Goal: Information Seeking & Learning: Learn about a topic

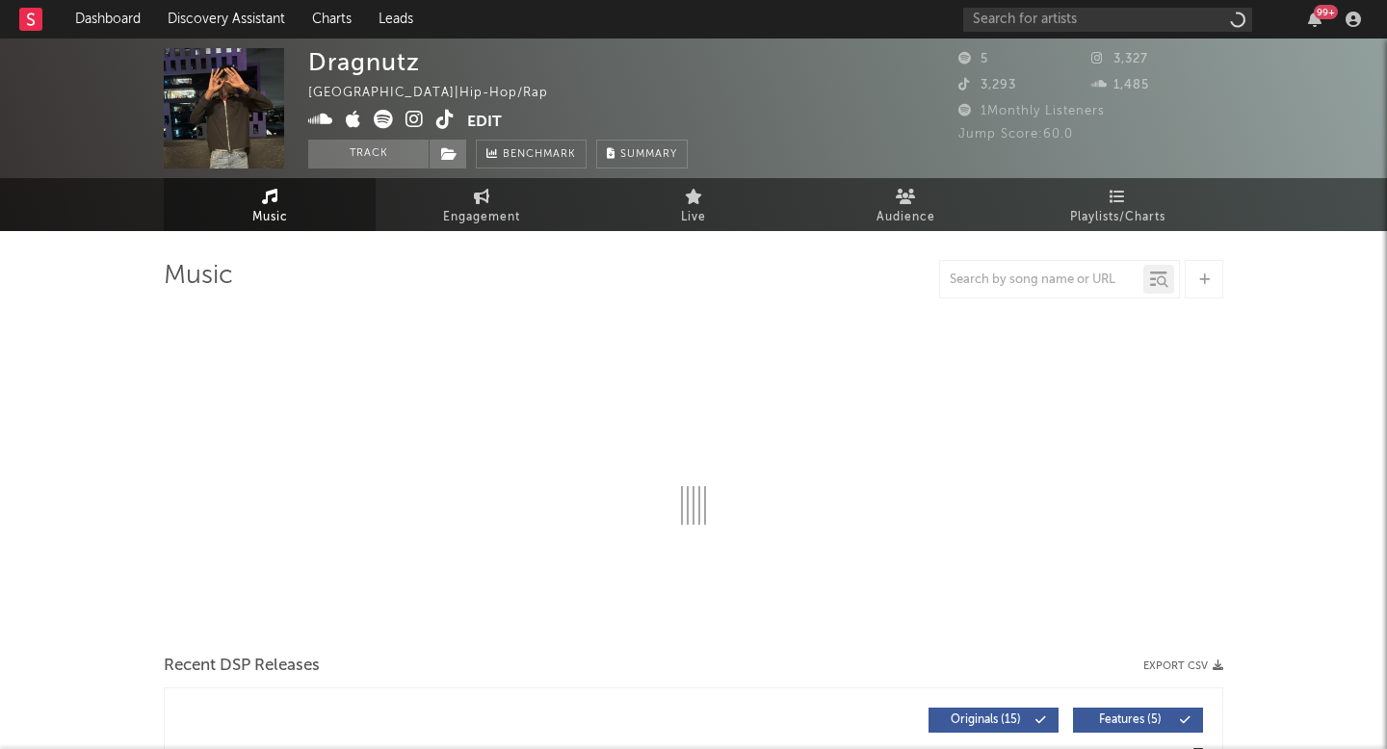
select select "6m"
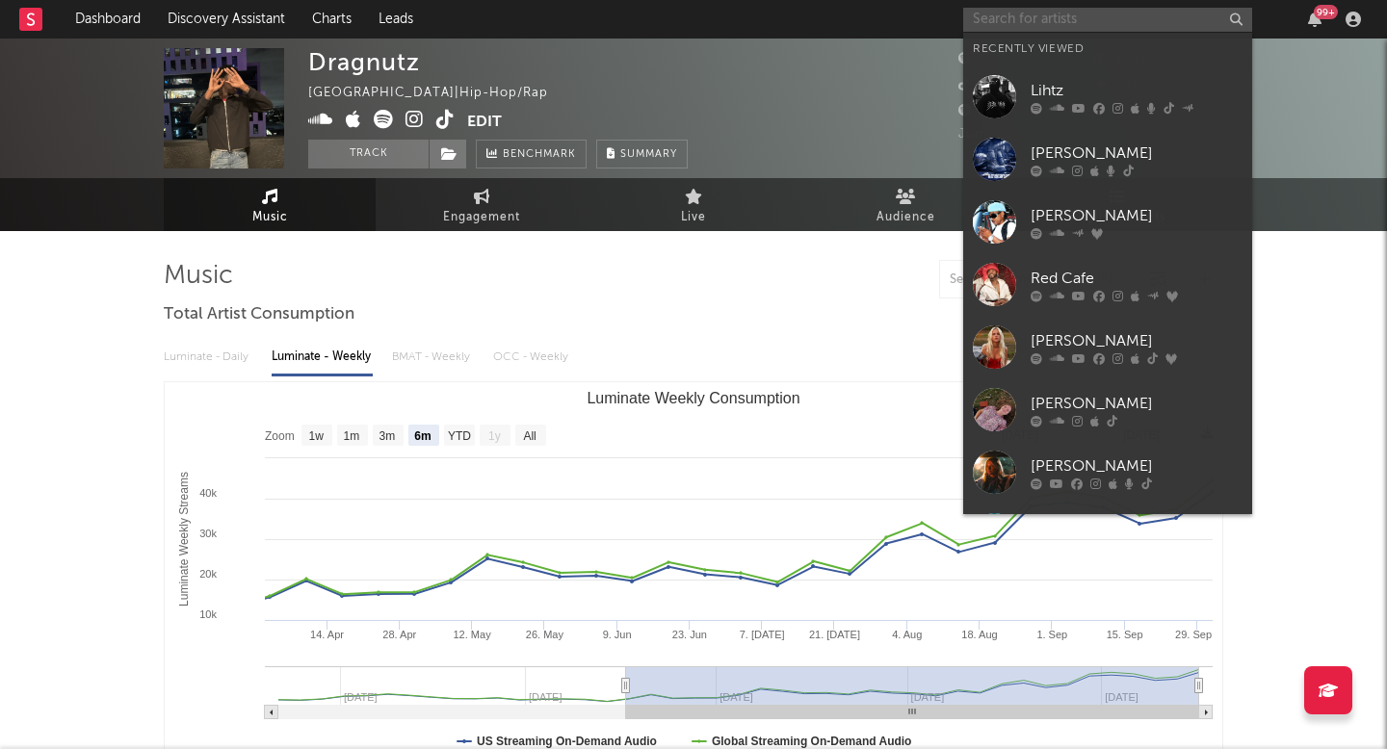
click at [1035, 27] on input "text" at bounding box center [1107, 20] width 289 height 24
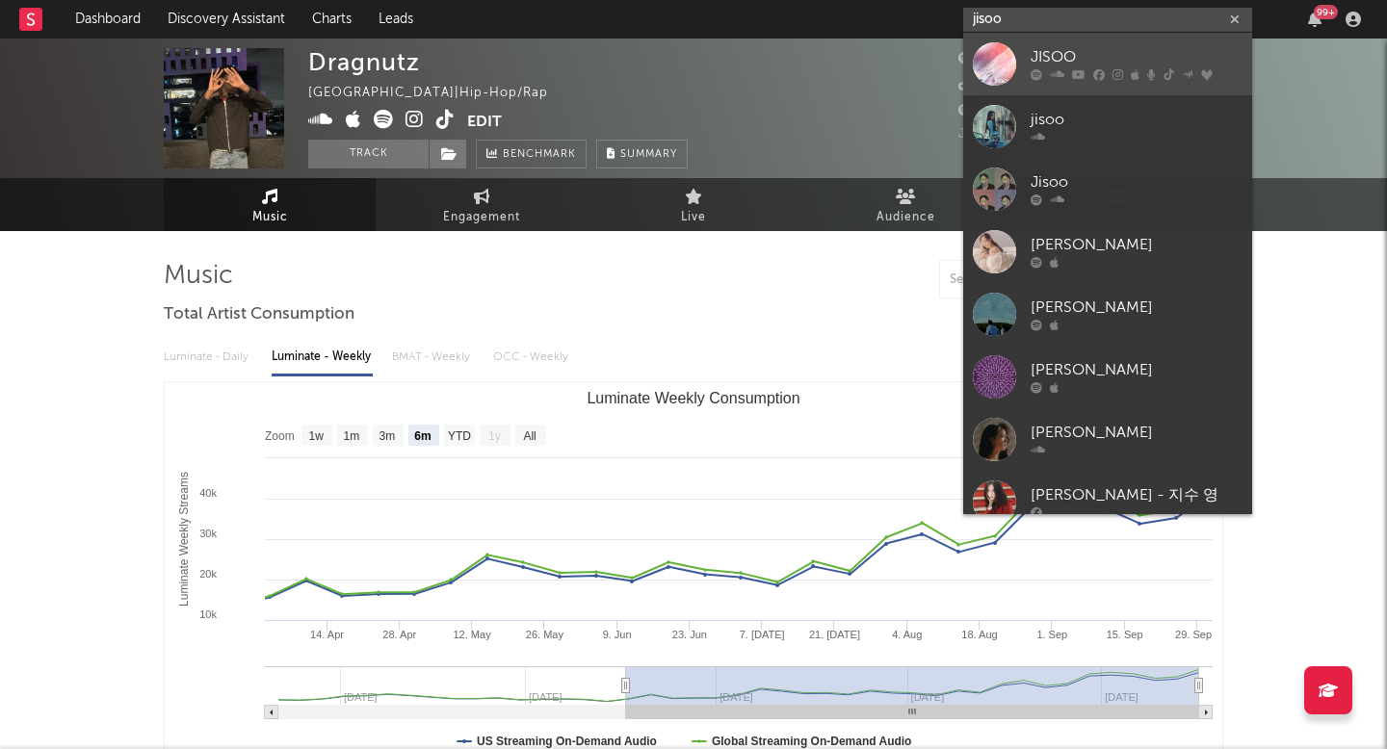
type input "jisoo"
click at [1074, 65] on div "JISOO" at bounding box center [1136, 57] width 212 height 23
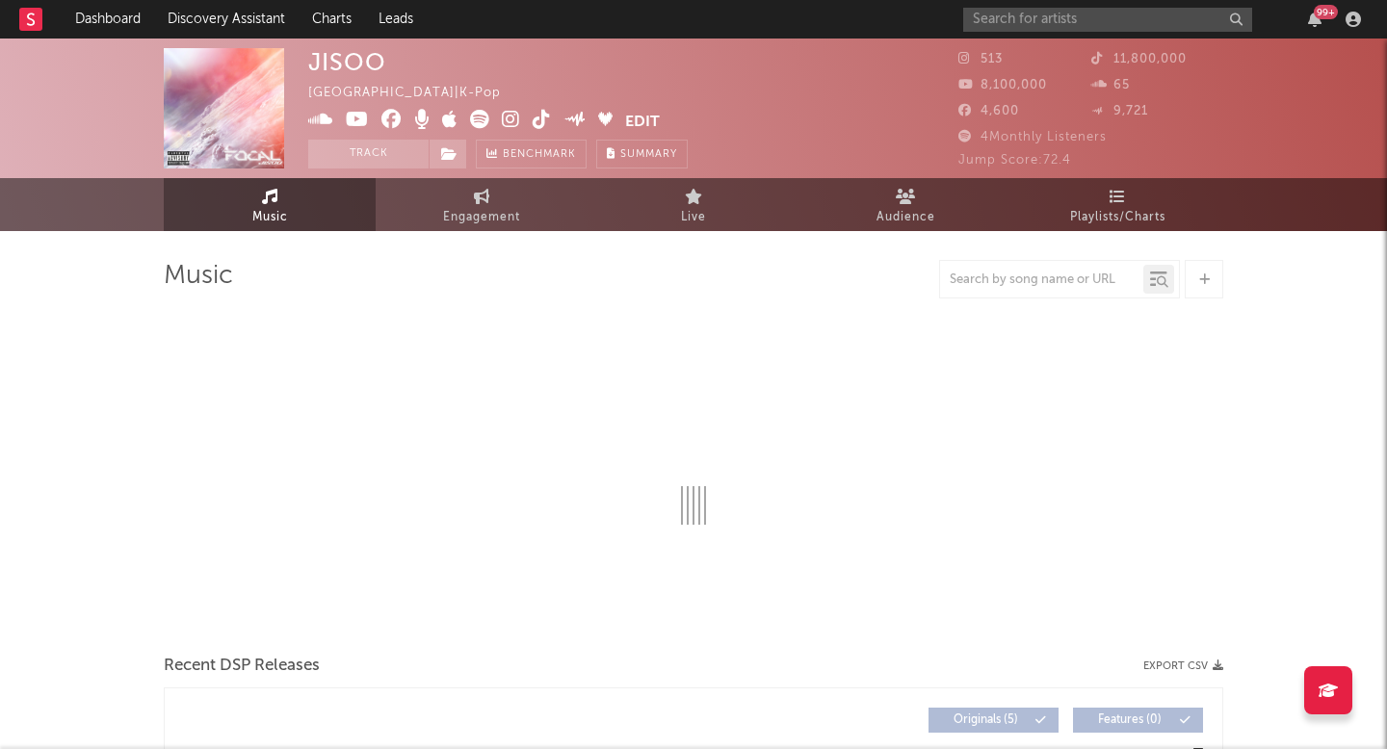
select select "1w"
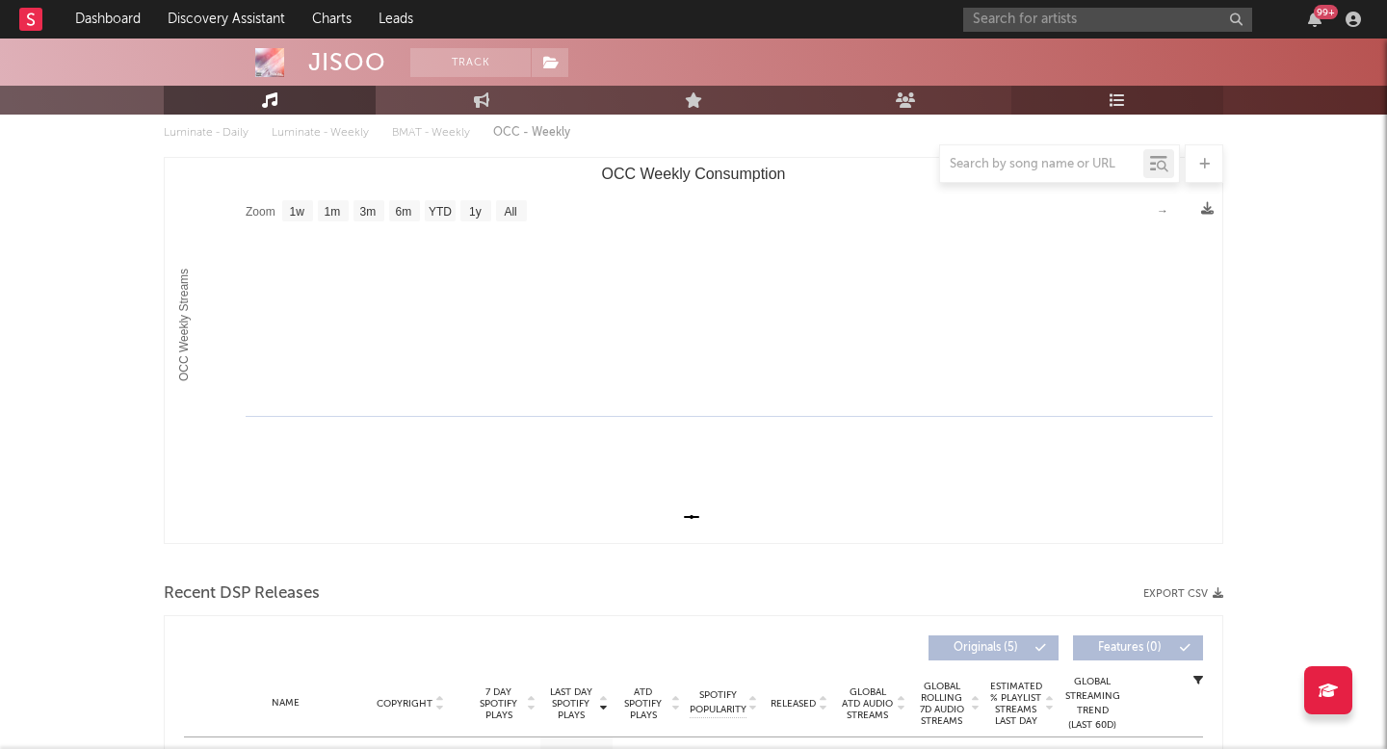
scroll to position [209, 0]
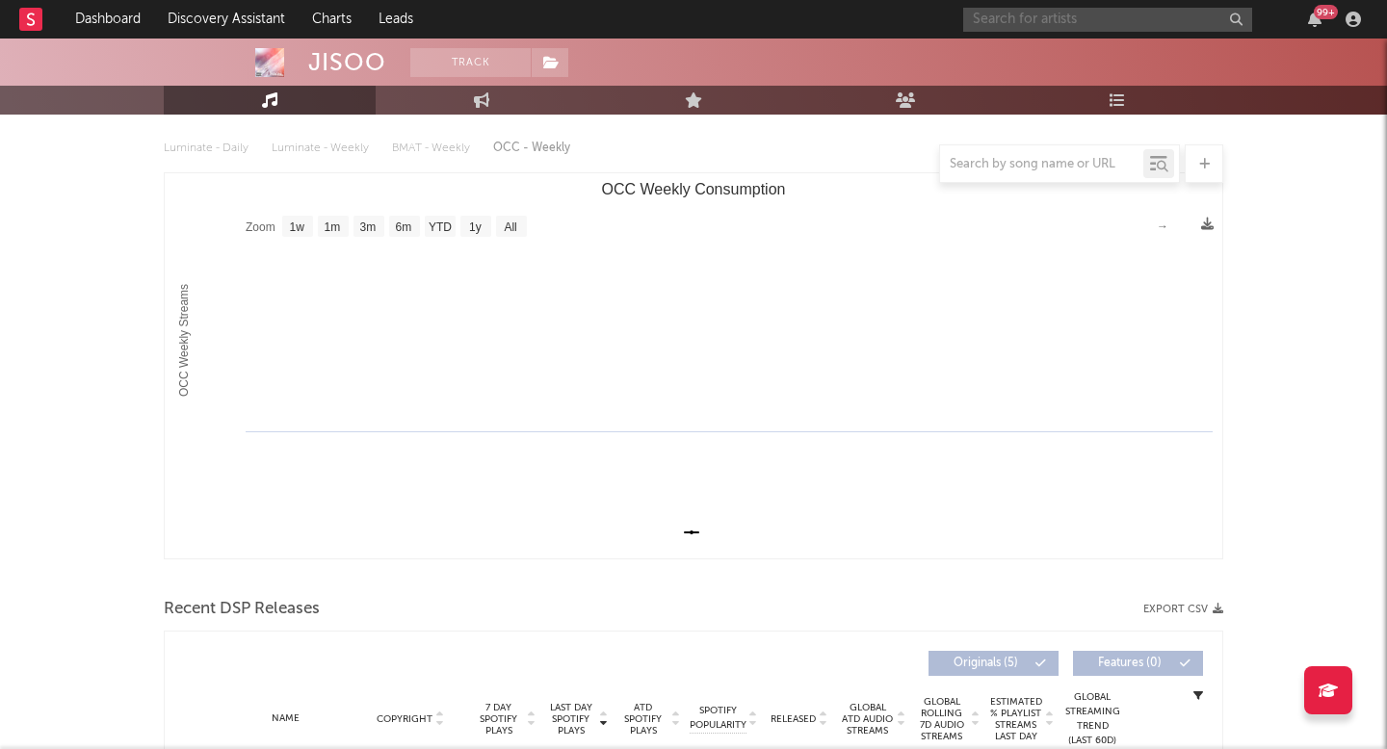
click at [1053, 8] on input "text" at bounding box center [1107, 20] width 289 height 24
click at [1041, 31] on input "jisoo" at bounding box center [1107, 20] width 289 height 24
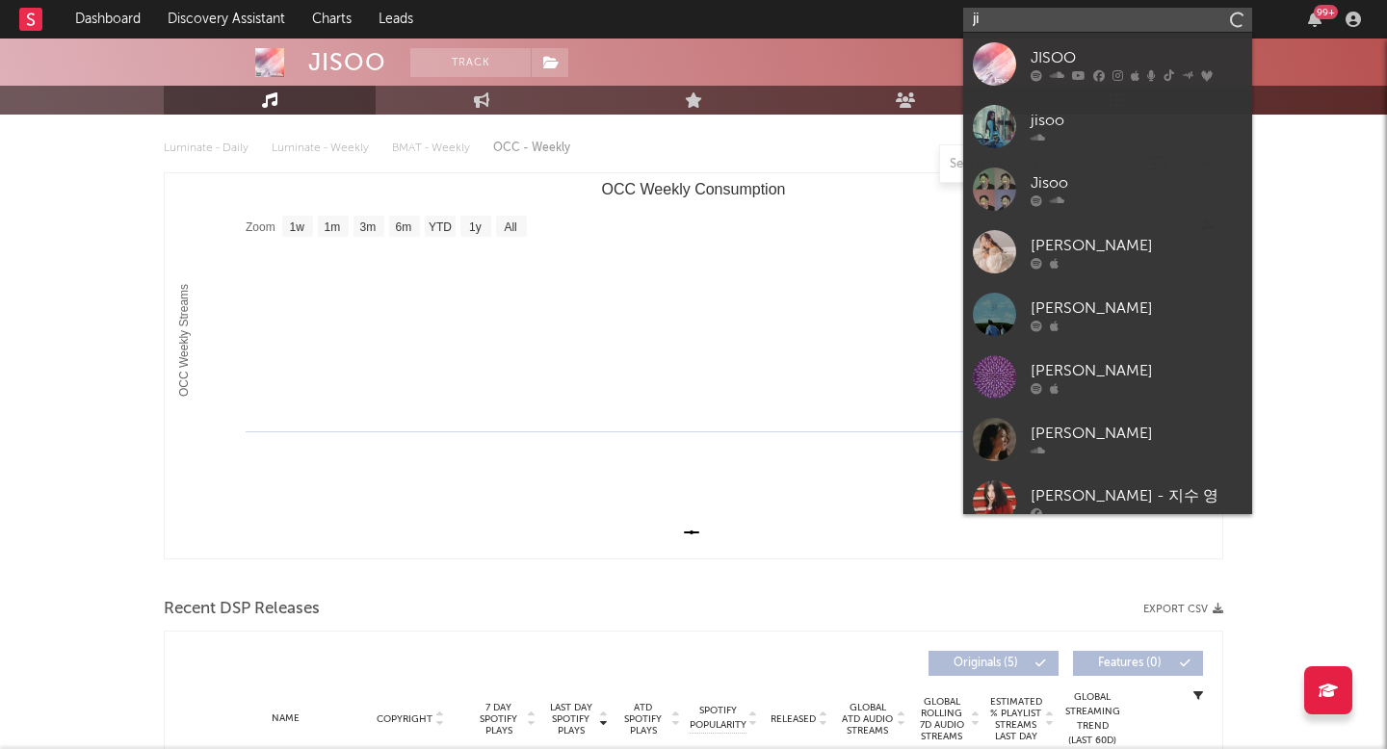
type input "j"
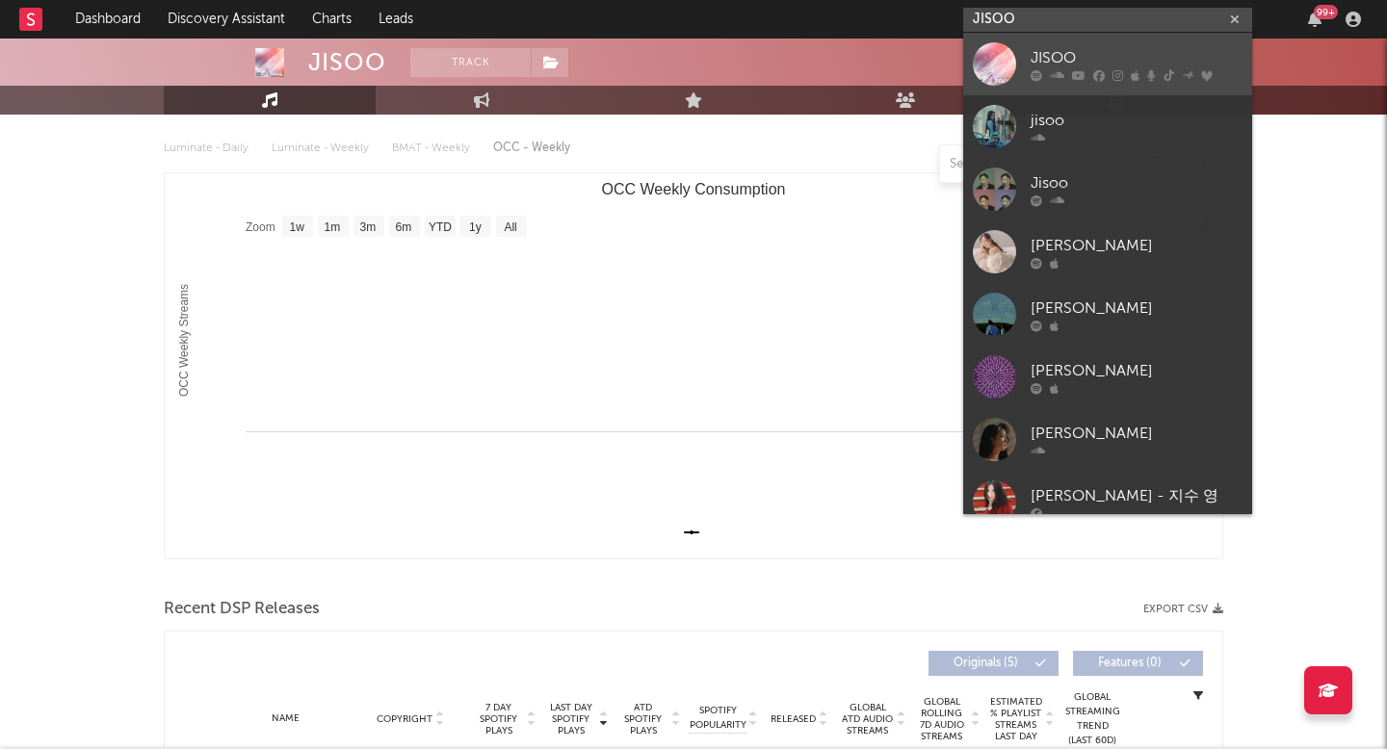
type input "JISOO"
click at [1068, 48] on div "JISOO" at bounding box center [1136, 57] width 212 height 23
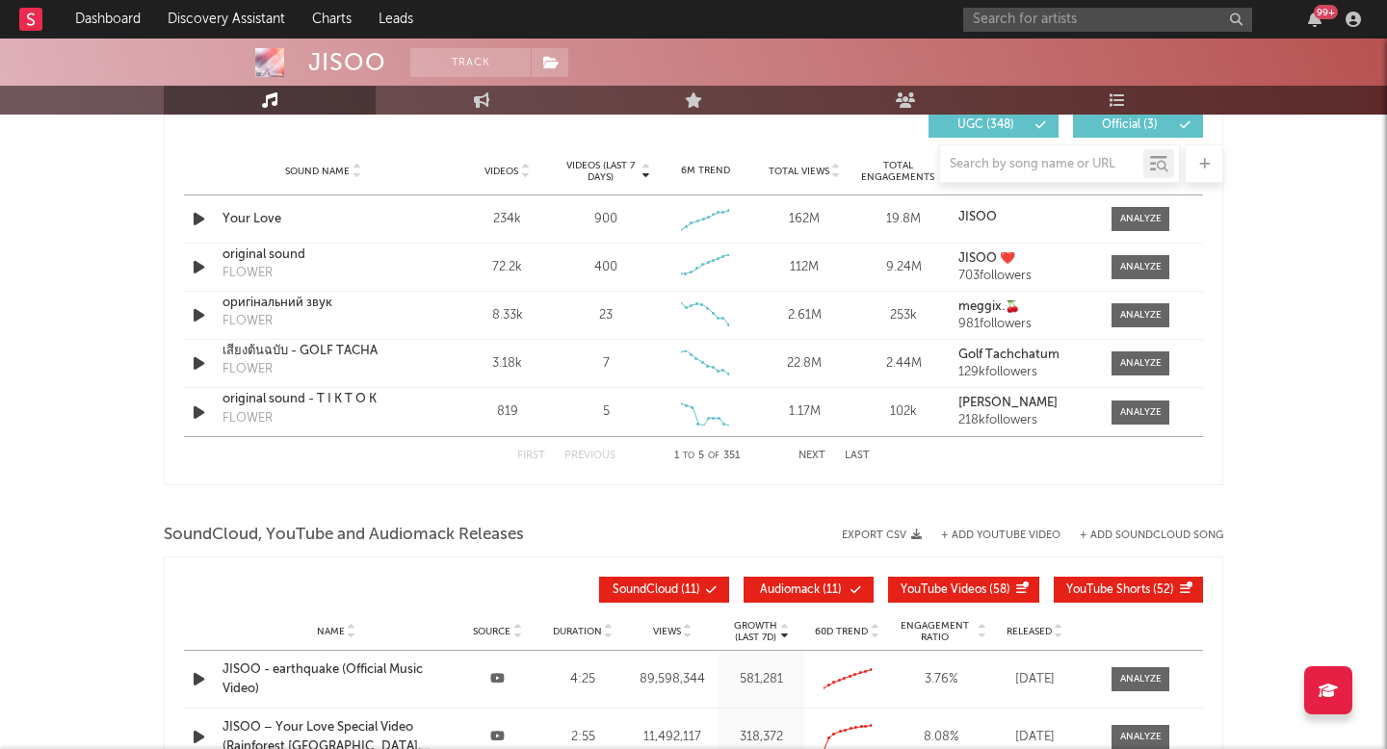
scroll to position [1725, 0]
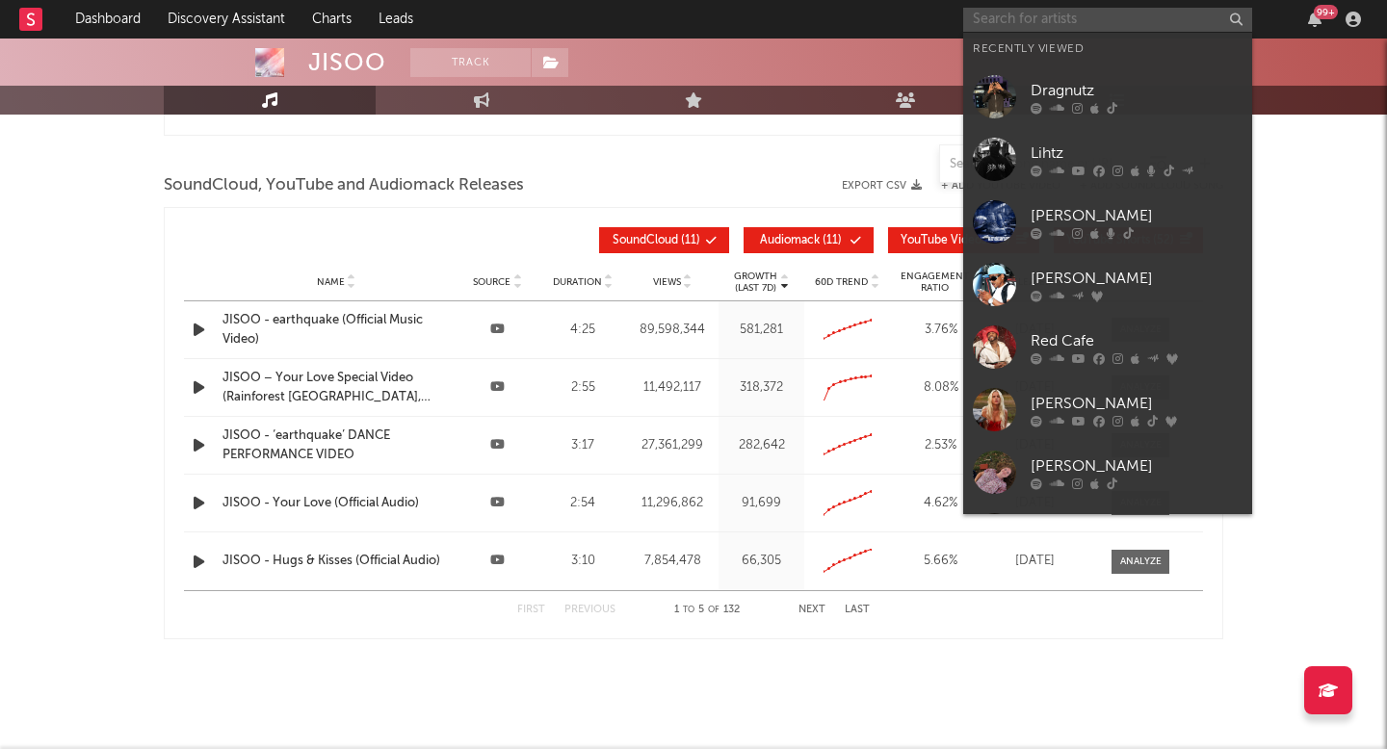
click at [1118, 27] on input "text" at bounding box center [1107, 20] width 289 height 24
paste input "[URL][DOMAIN_NAME]"
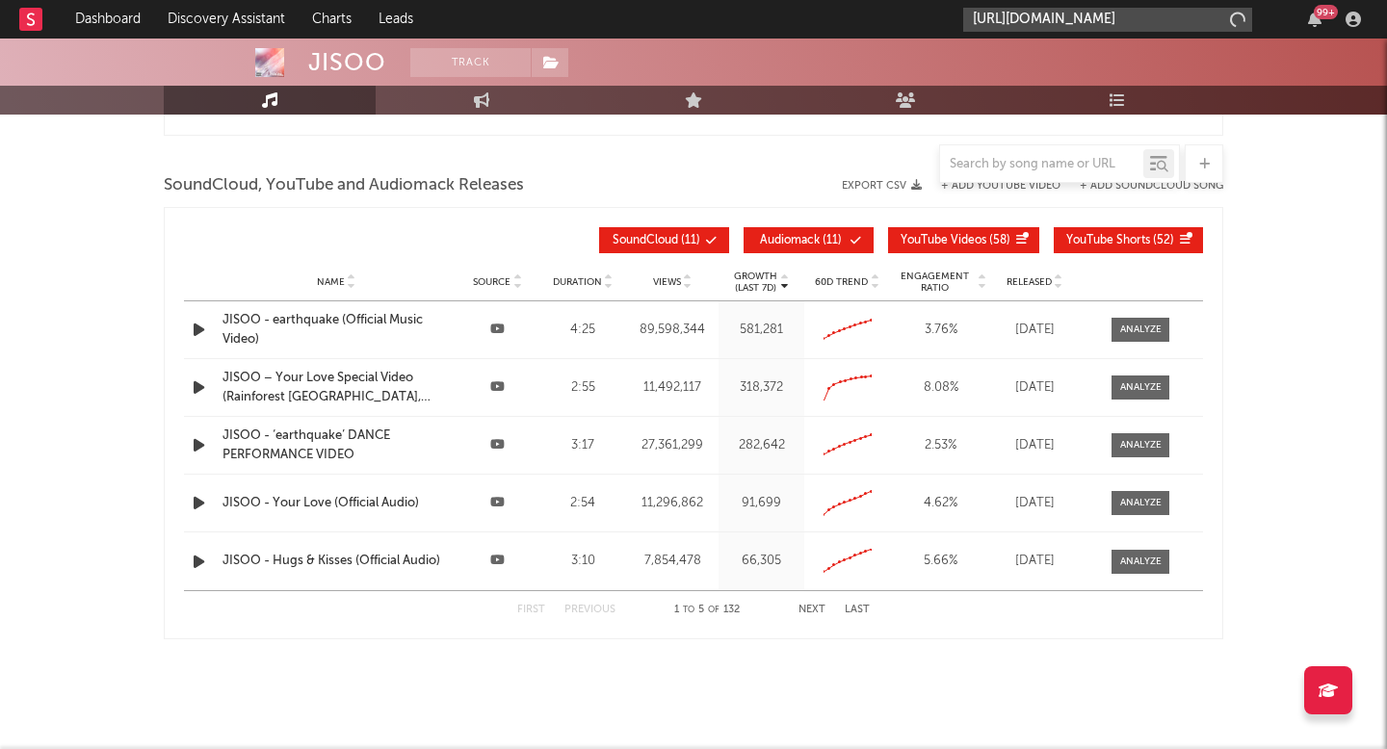
scroll to position [0, 256]
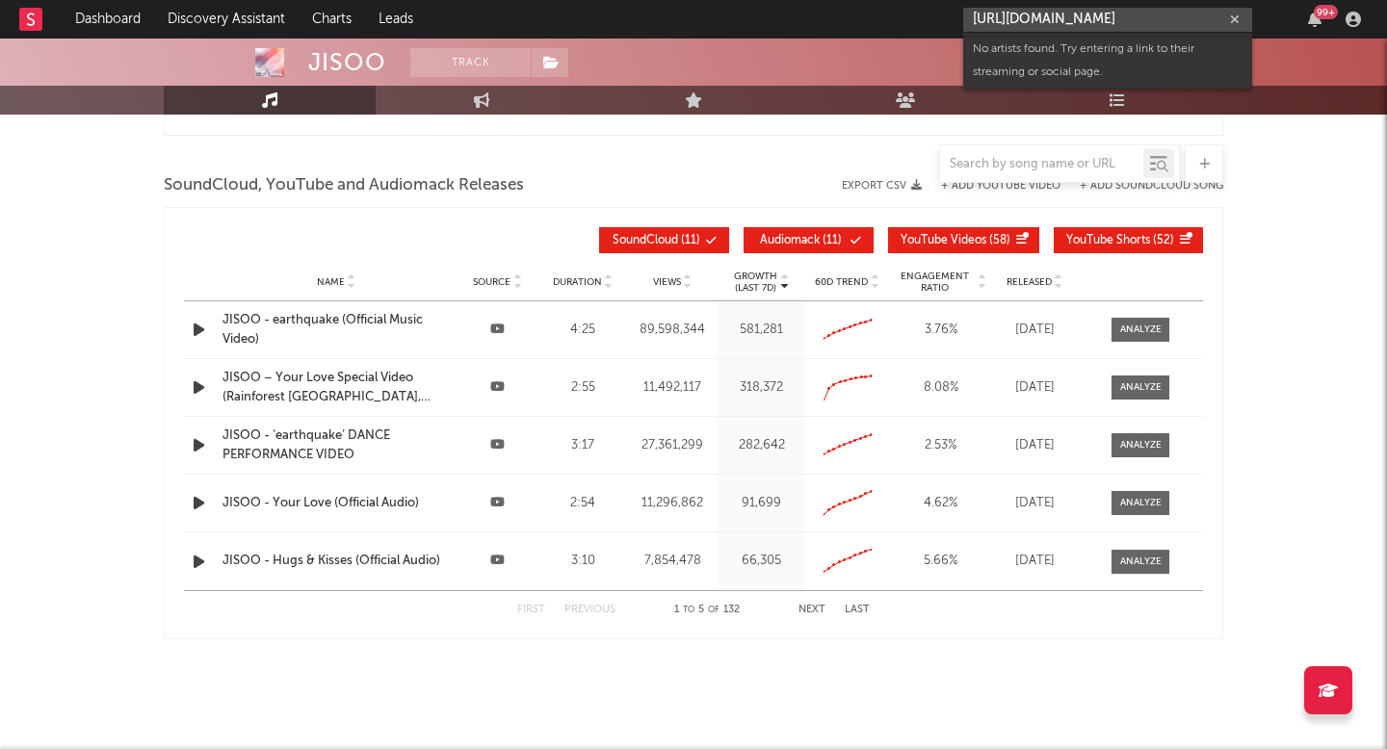
type input "[URL][DOMAIN_NAME]"
click at [1097, 19] on input "[URL][DOMAIN_NAME]" at bounding box center [1107, 20] width 289 height 24
click at [1098, 19] on input "[URL][DOMAIN_NAME]" at bounding box center [1107, 20] width 289 height 24
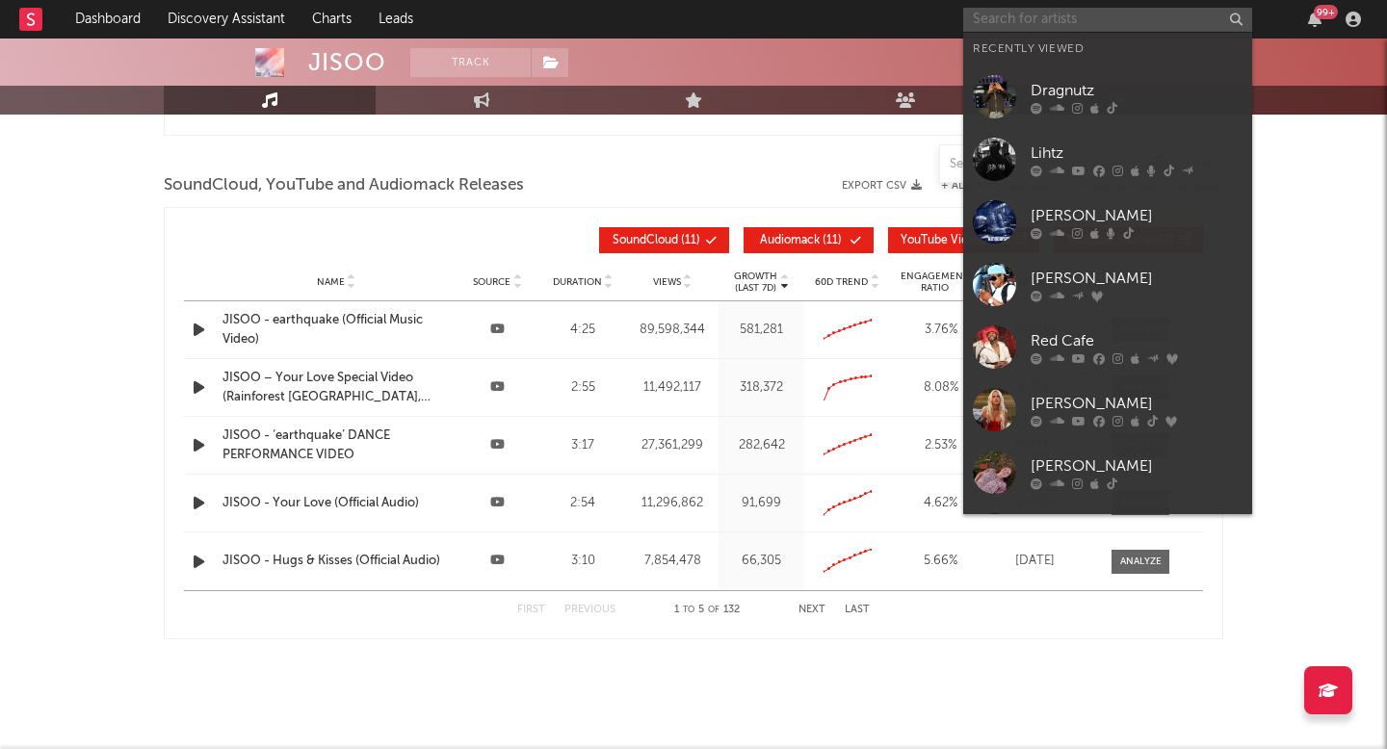
scroll to position [0, 0]
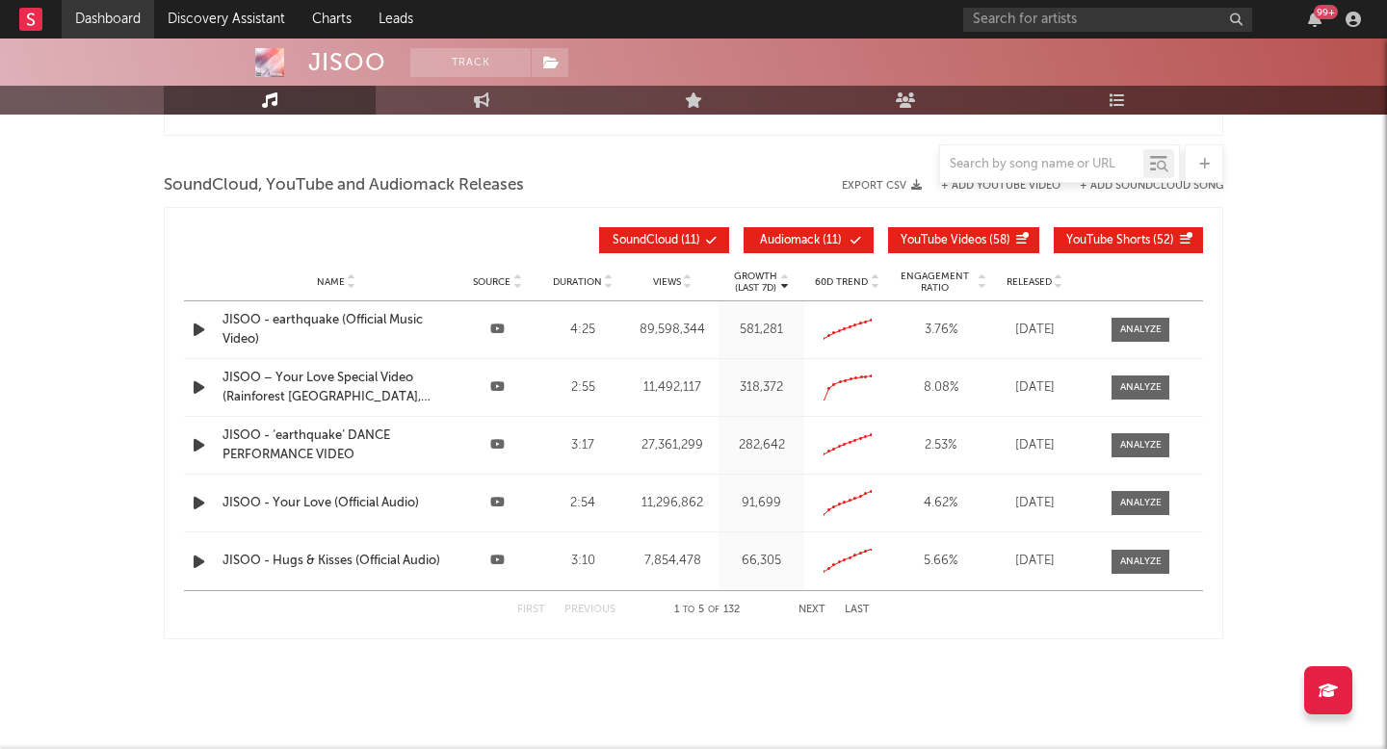
click at [108, 18] on link "Dashboard" at bounding box center [108, 19] width 92 height 39
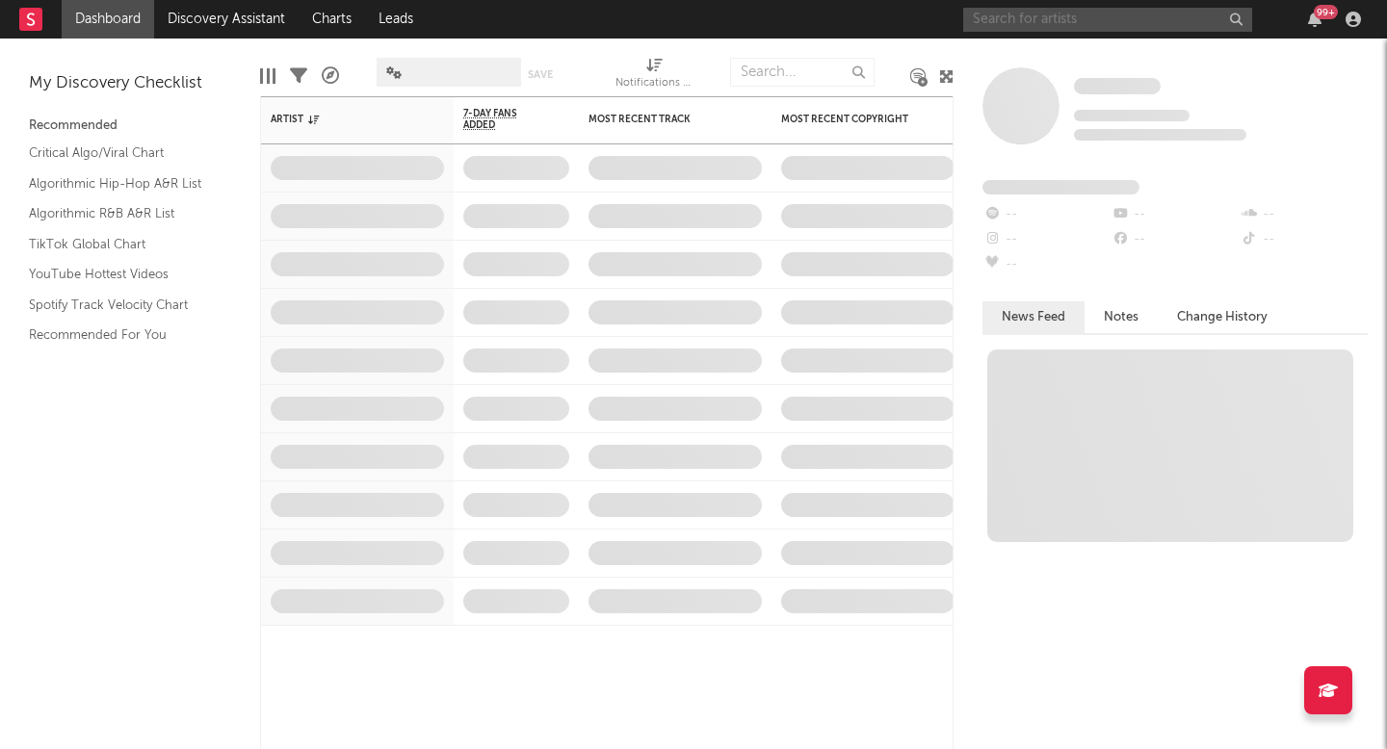
click at [1035, 27] on input "text" at bounding box center [1107, 20] width 289 height 24
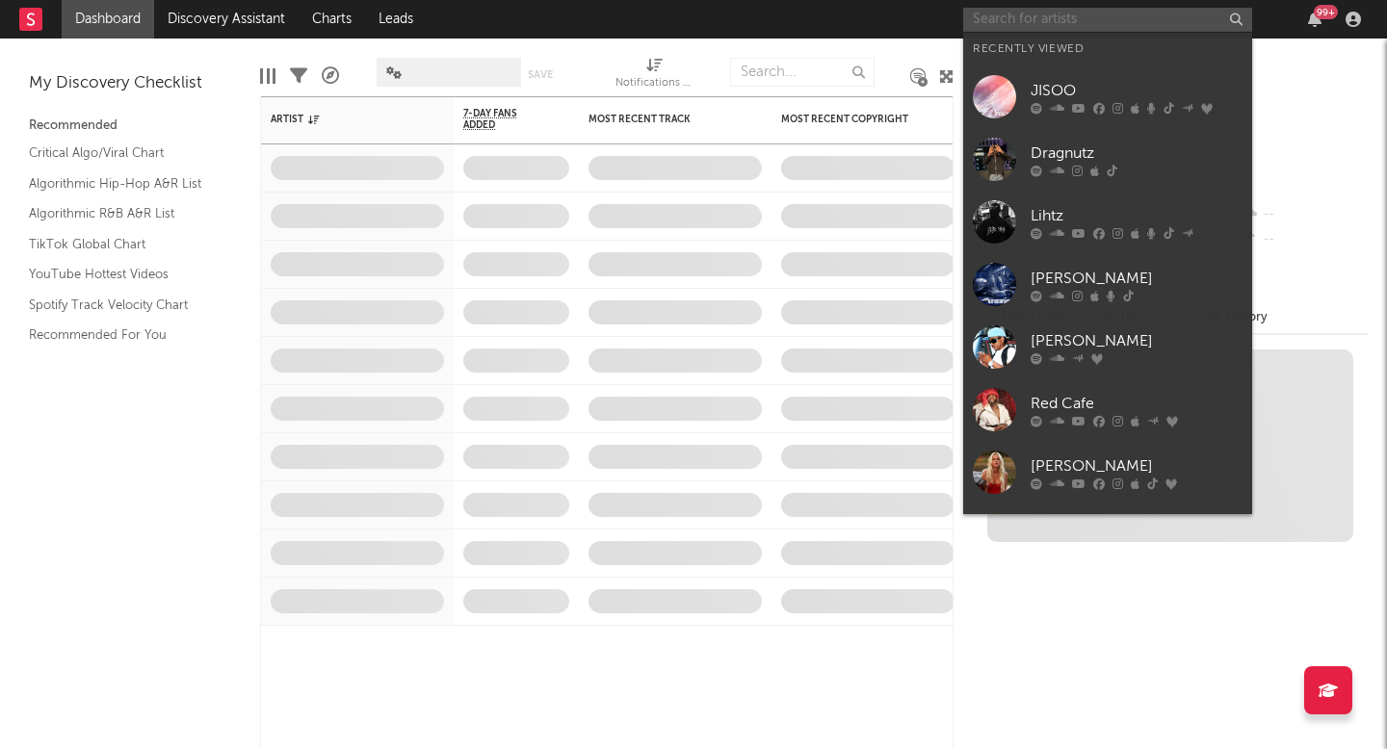
paste input "[URL][DOMAIN_NAME]"
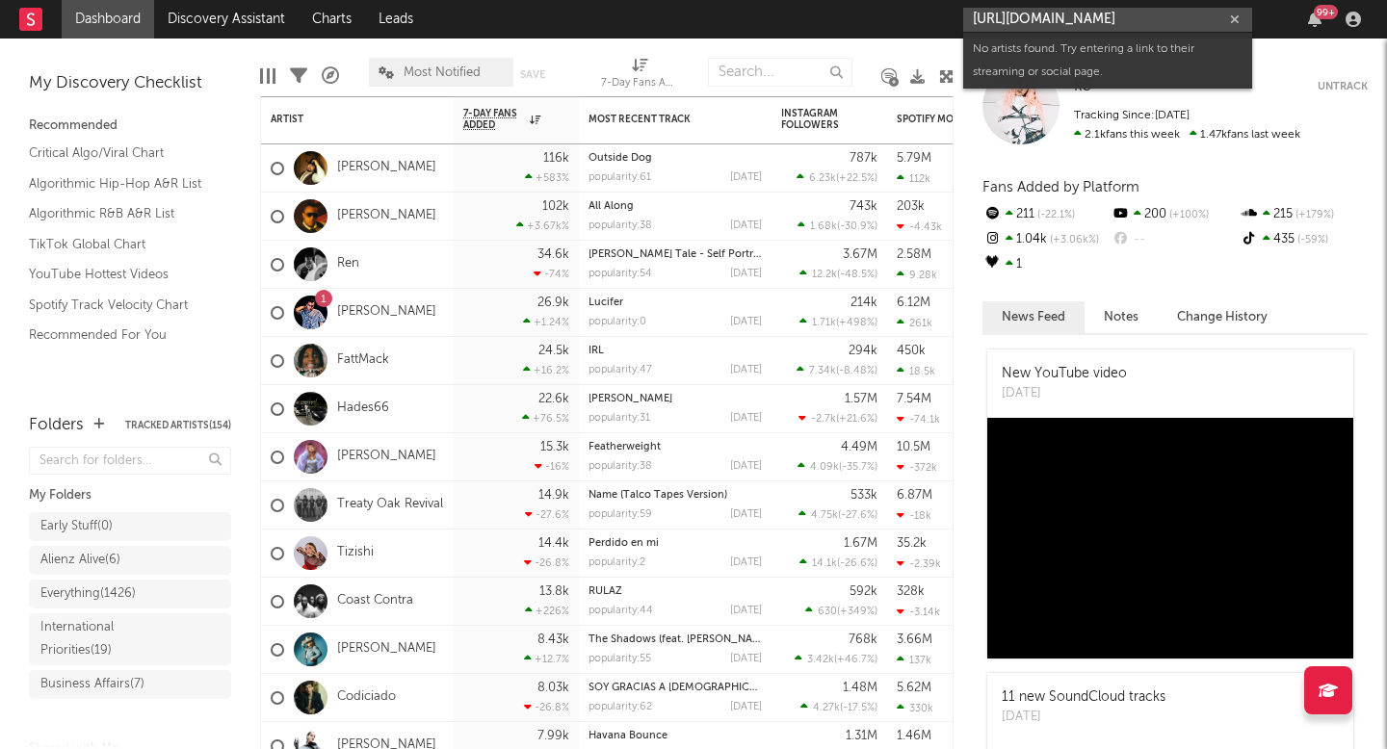
click at [1124, 10] on input "[URL][DOMAIN_NAME]" at bounding box center [1107, 20] width 289 height 24
paste input "is_from_webapp=1&sender_device=pc"
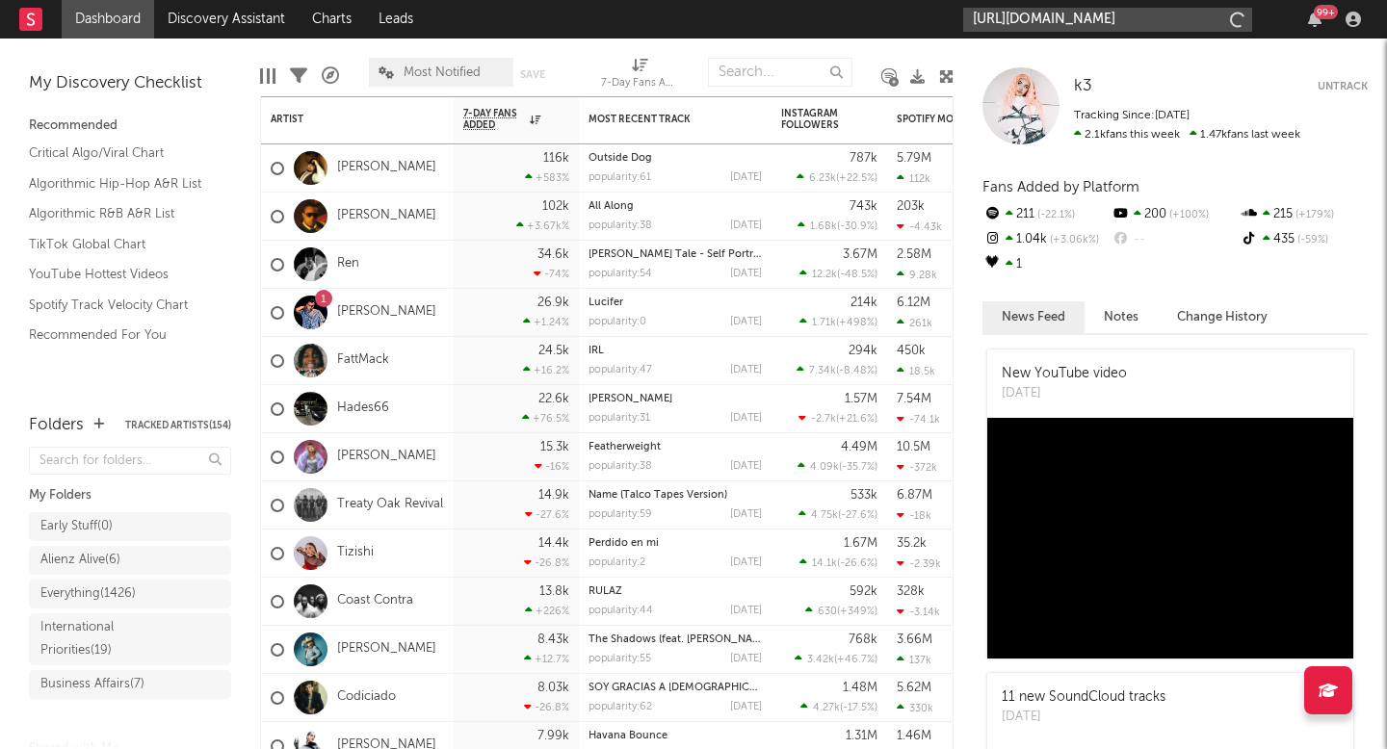
scroll to position [0, 508]
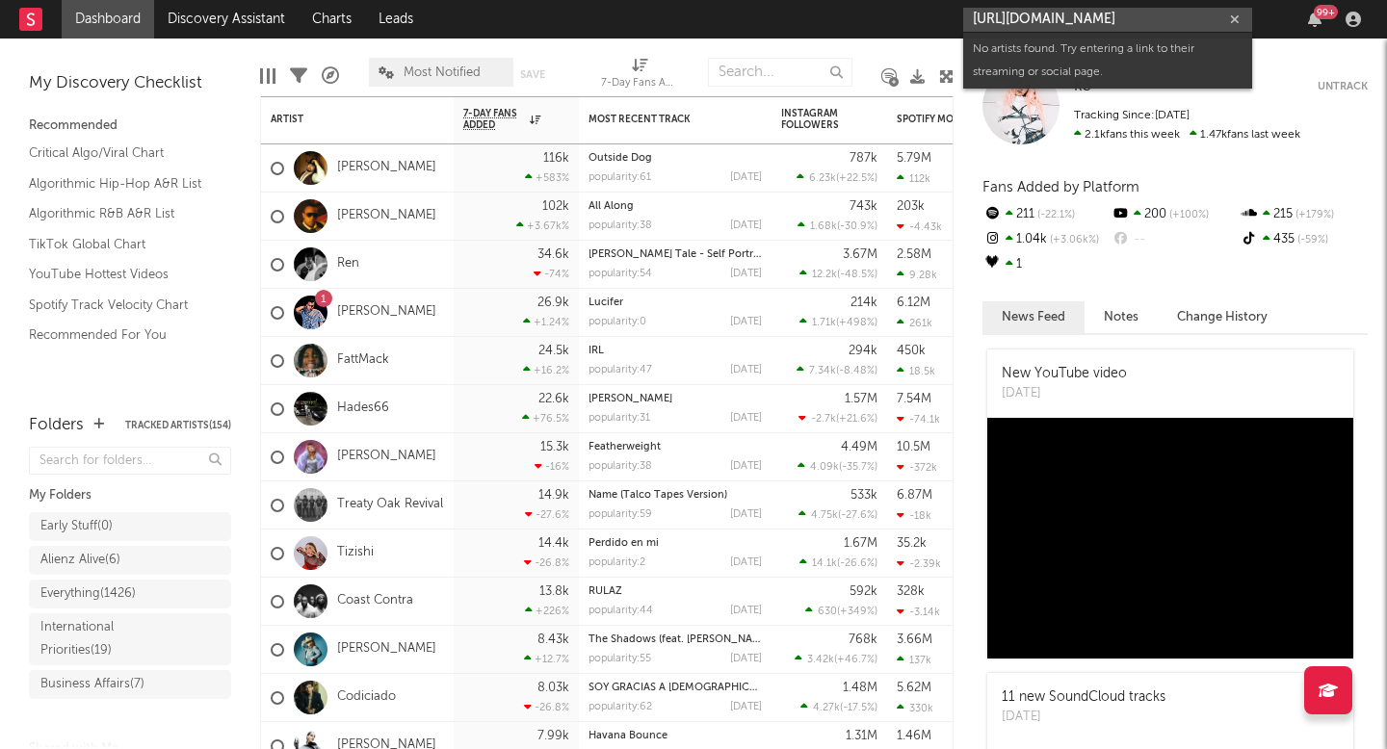
type input "[URL][DOMAIN_NAME]"
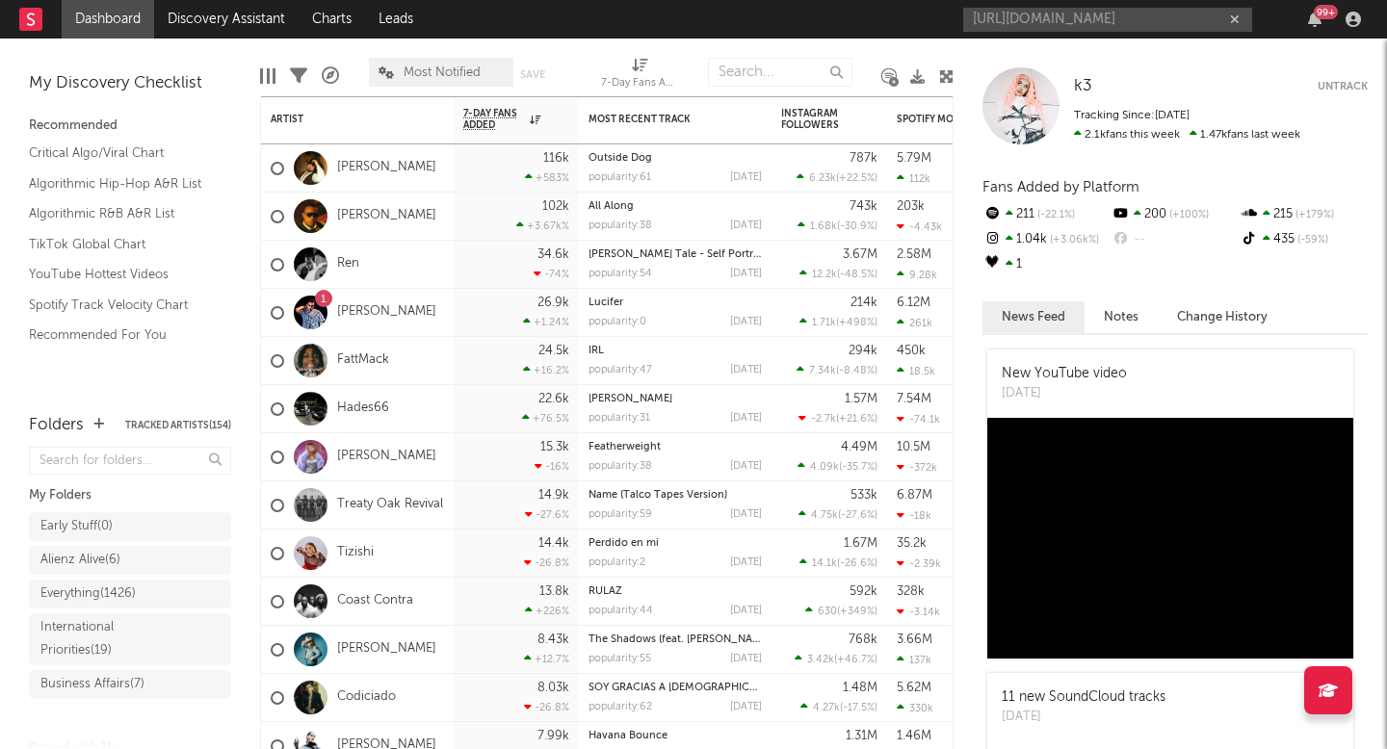
click at [1045, 6] on div "[URL][DOMAIN_NAME] 99 +" at bounding box center [1165, 19] width 404 height 39
click at [1047, 26] on input "[URL][DOMAIN_NAME]" at bounding box center [1107, 20] width 289 height 24
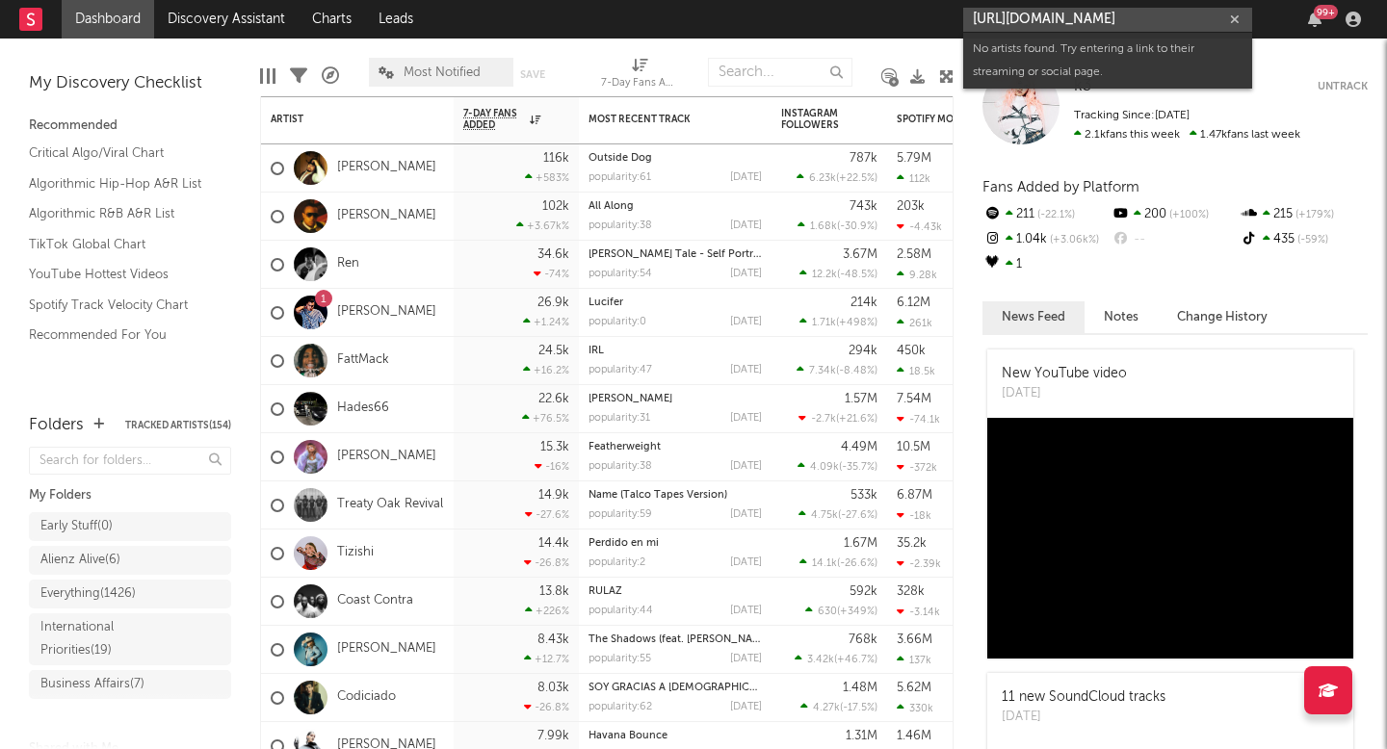
click at [1047, 26] on input "[URL][DOMAIN_NAME]" at bounding box center [1107, 20] width 289 height 24
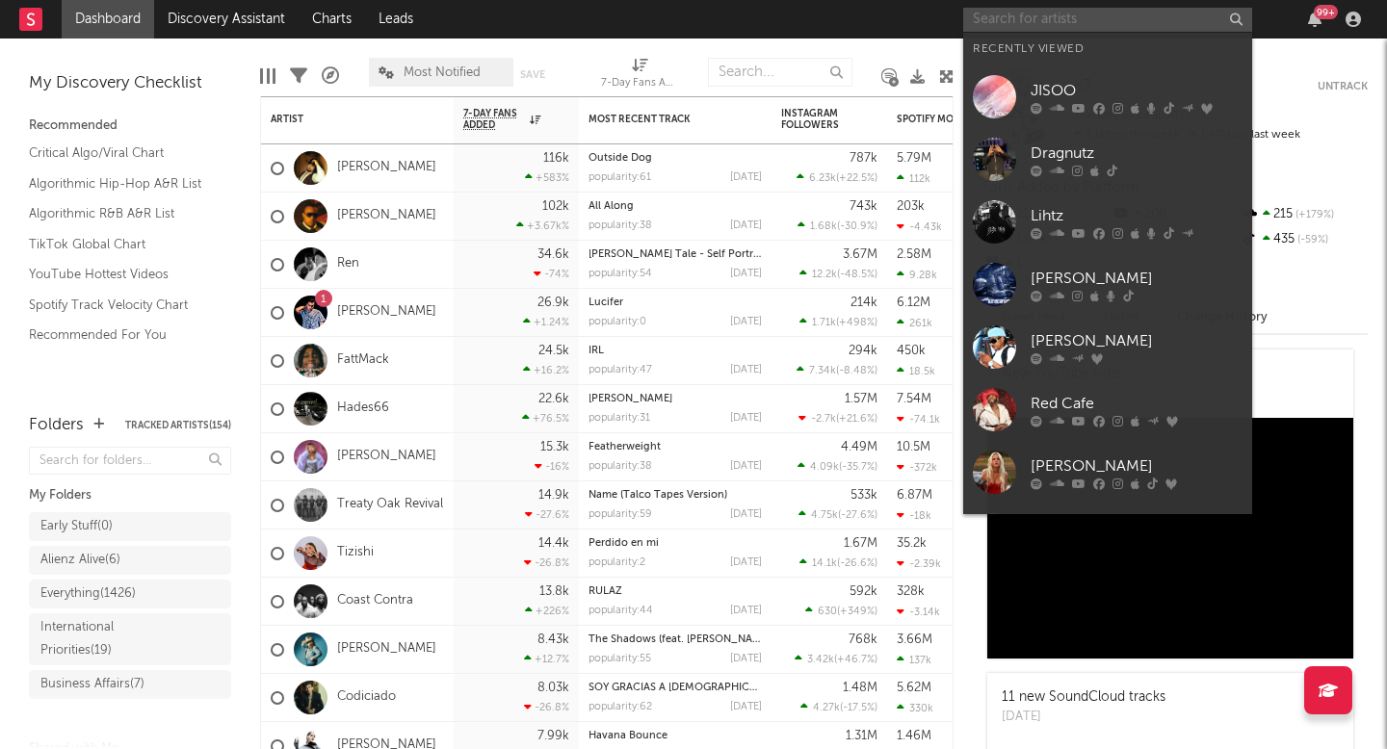
paste input "[URL][DOMAIN_NAME]"
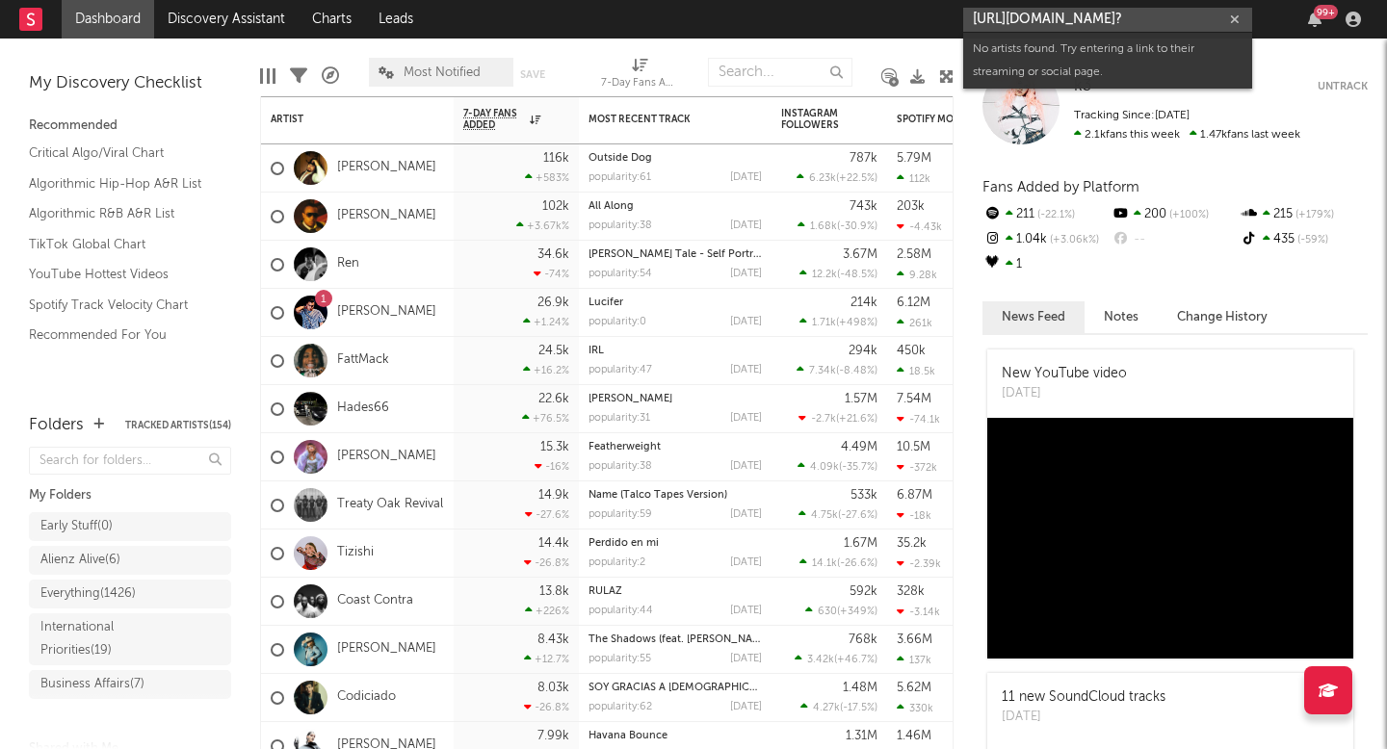
scroll to position [0, 263]
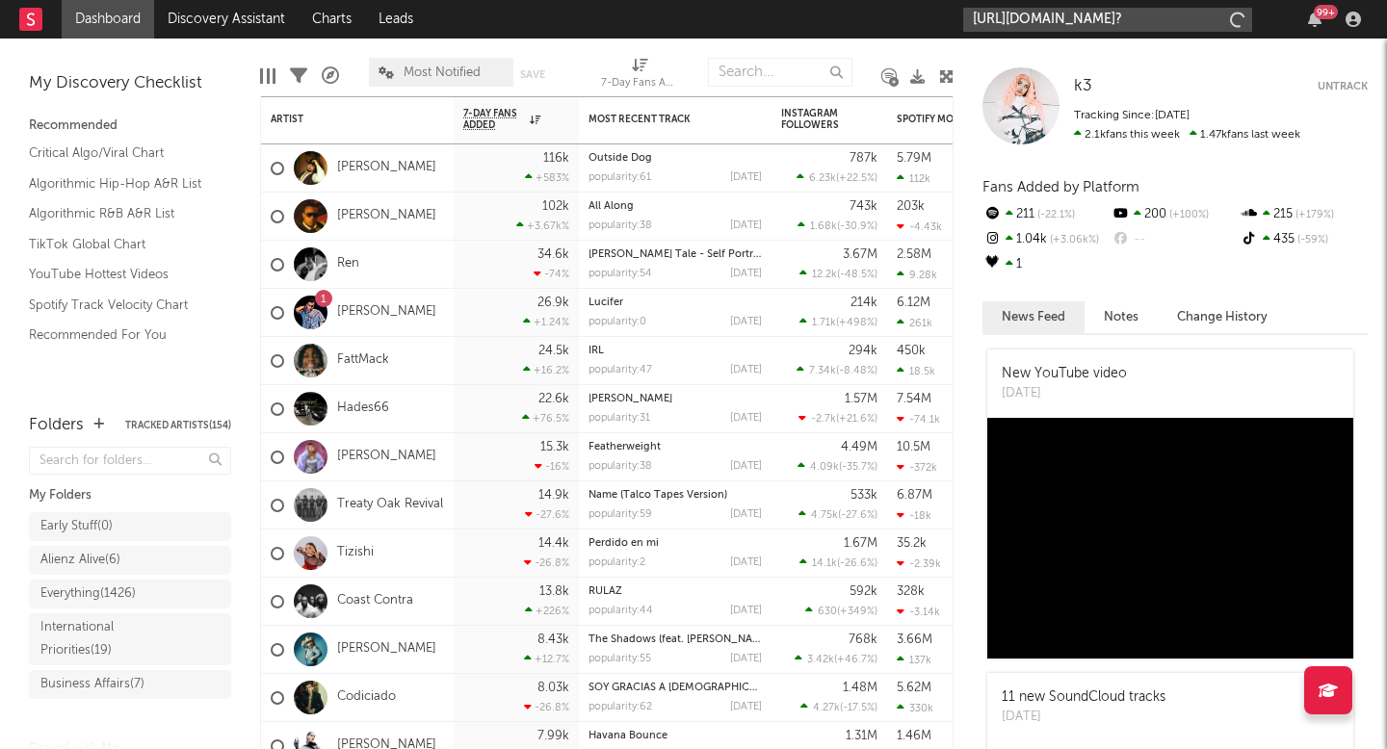
type input "[URL][DOMAIN_NAME]?"
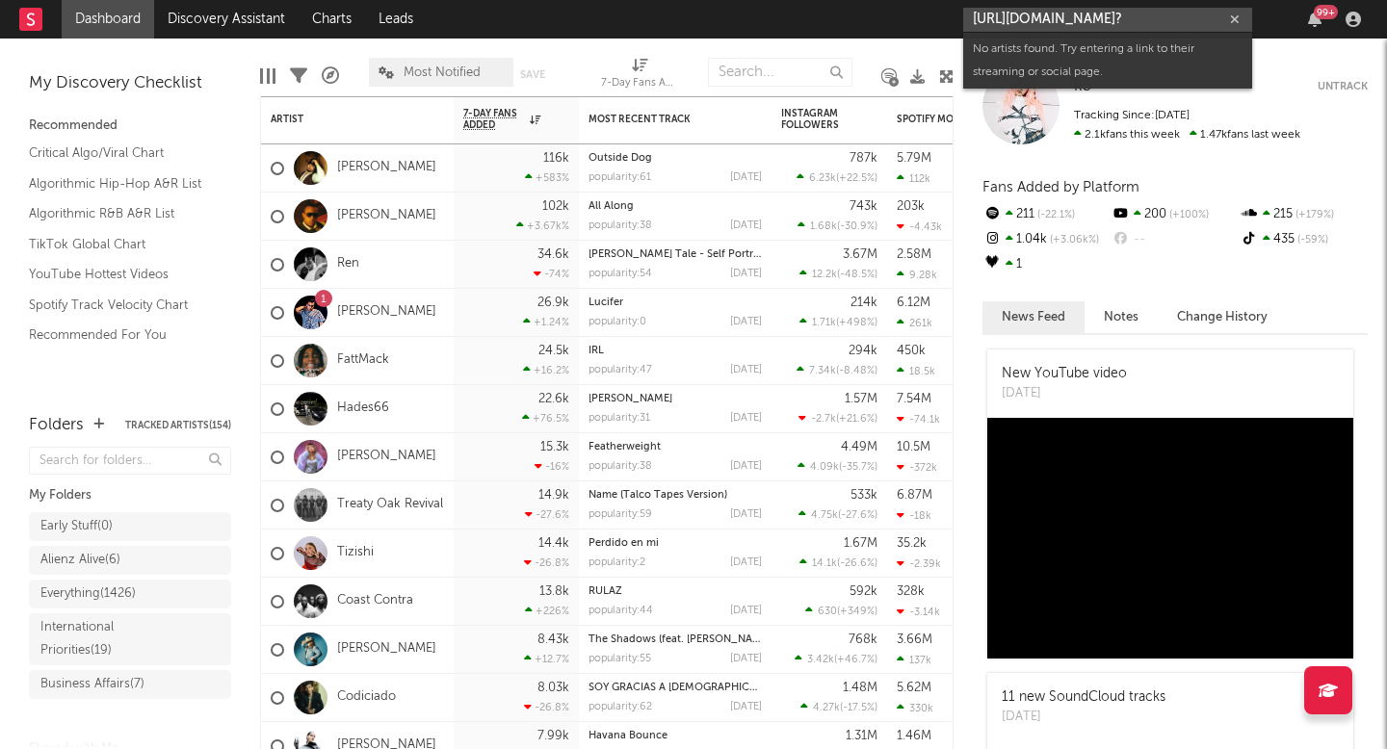
click at [1232, 18] on icon "button" at bounding box center [1235, 19] width 10 height 13
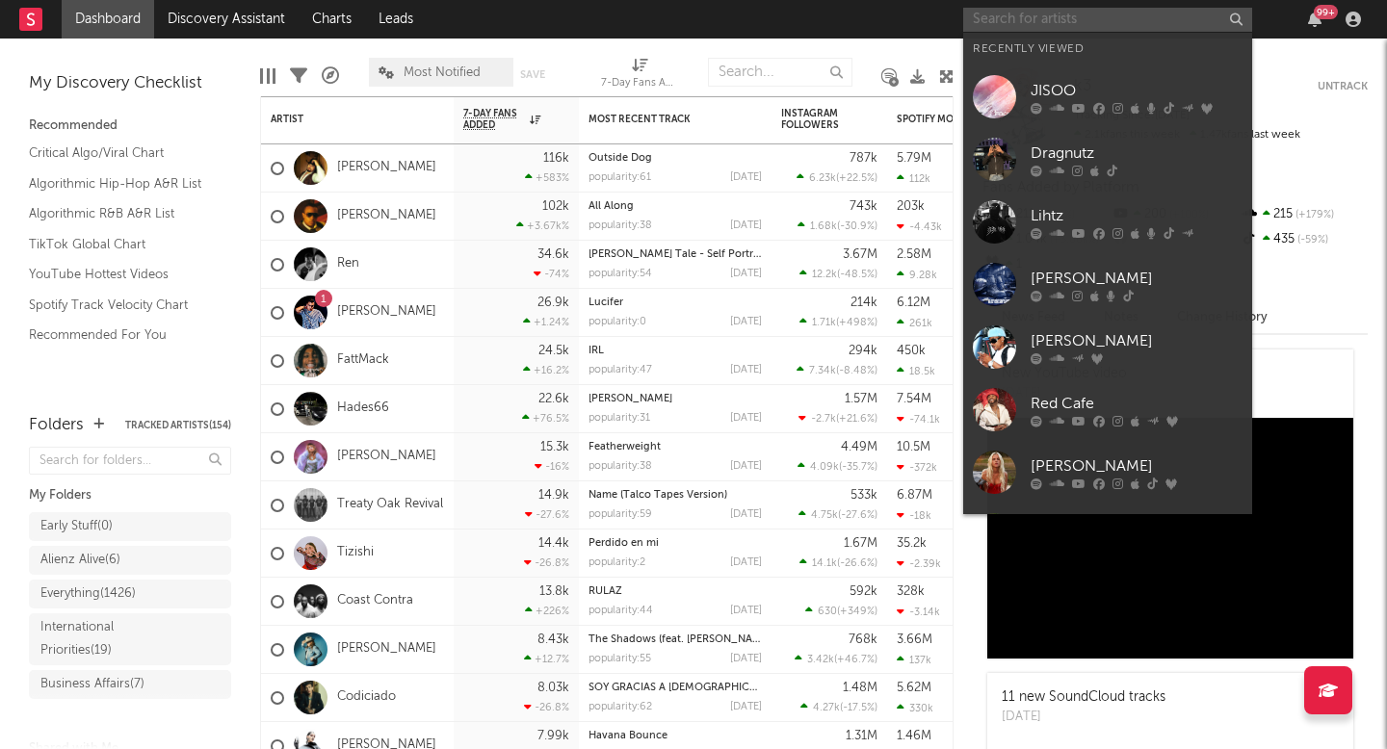
scroll to position [0, 0]
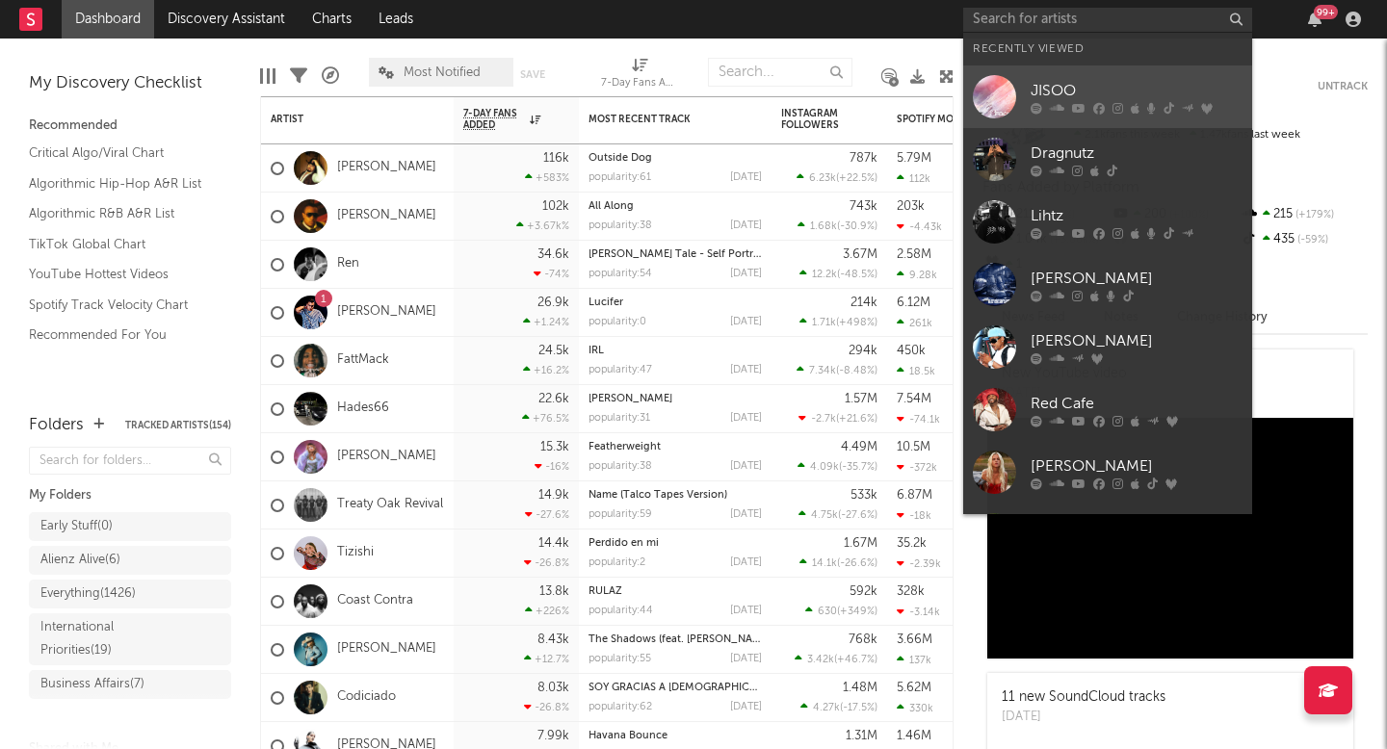
click at [1042, 69] on link "JISOO" at bounding box center [1107, 96] width 289 height 63
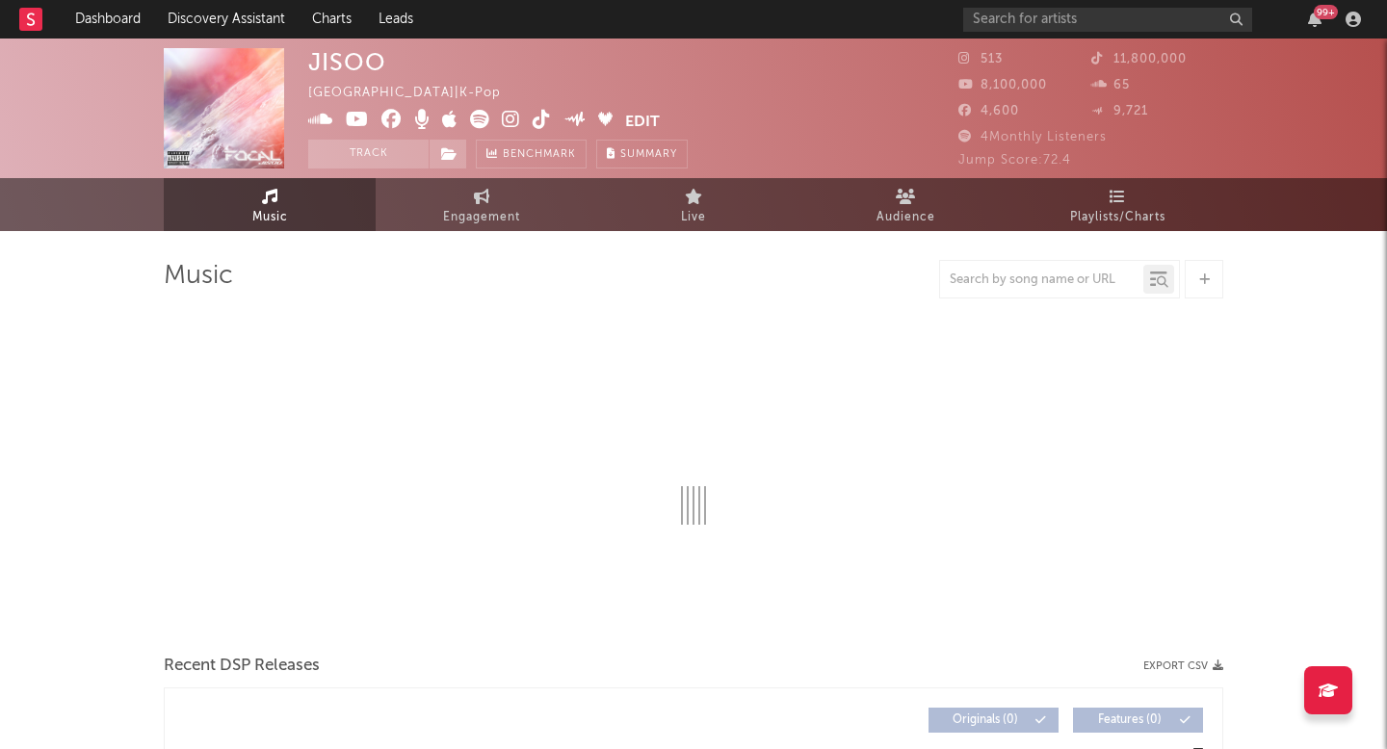
select select "1w"
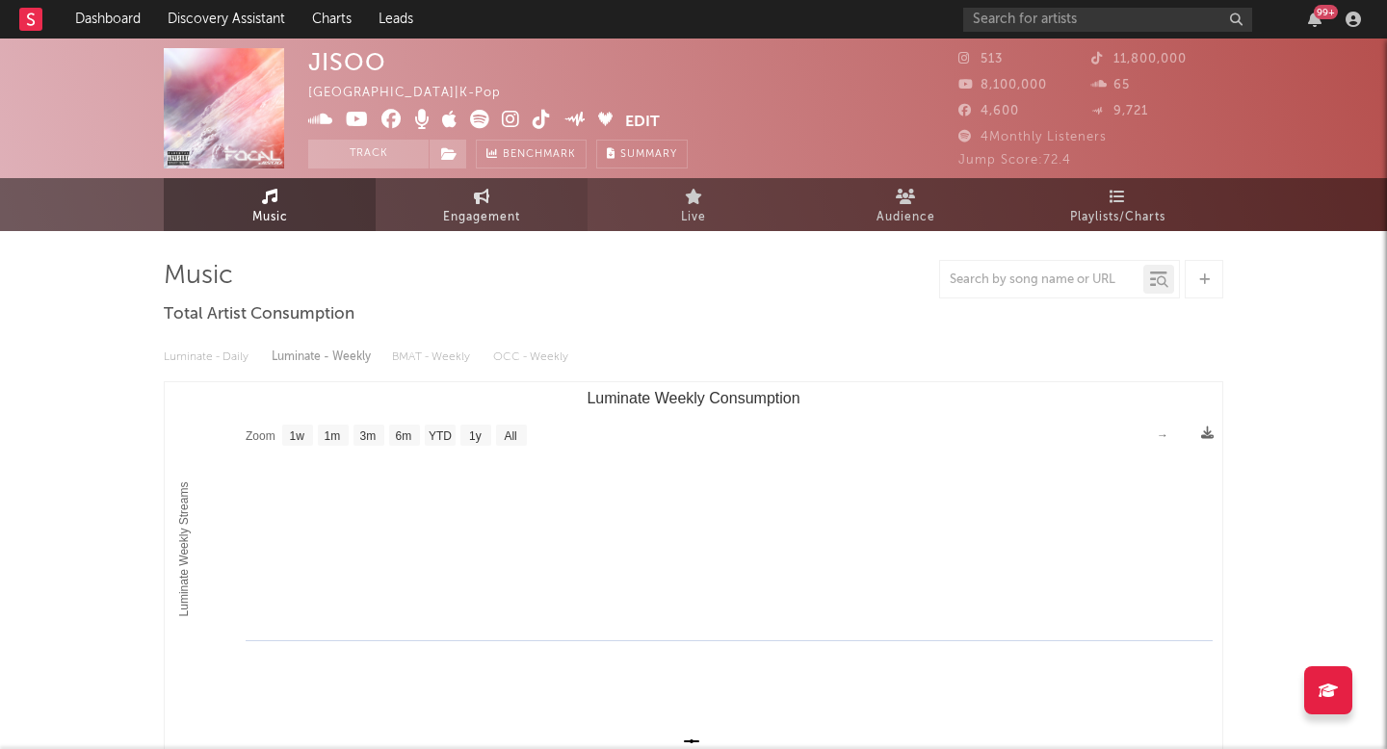
click at [443, 213] on span "Engagement" at bounding box center [481, 217] width 77 height 23
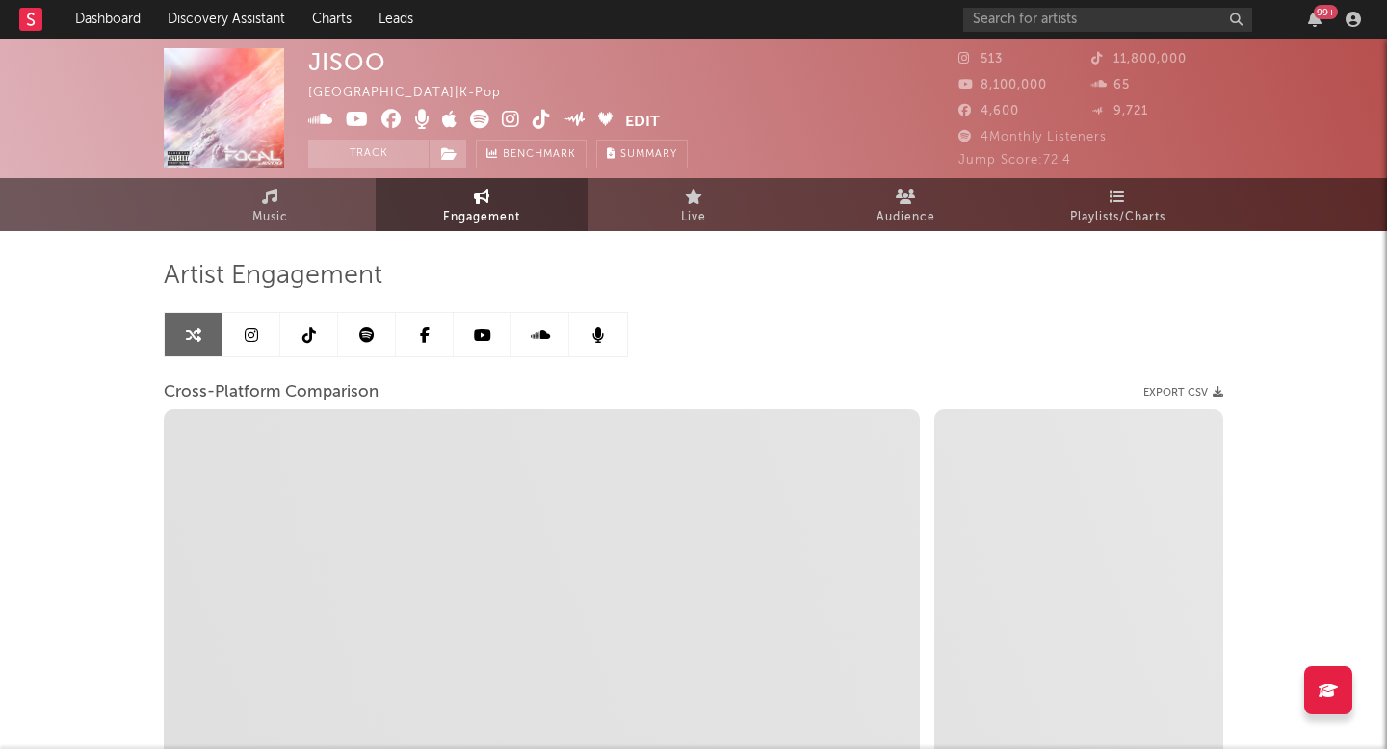
select select "1w"
click at [506, 119] on icon at bounding box center [511, 119] width 18 height 19
select select "1m"
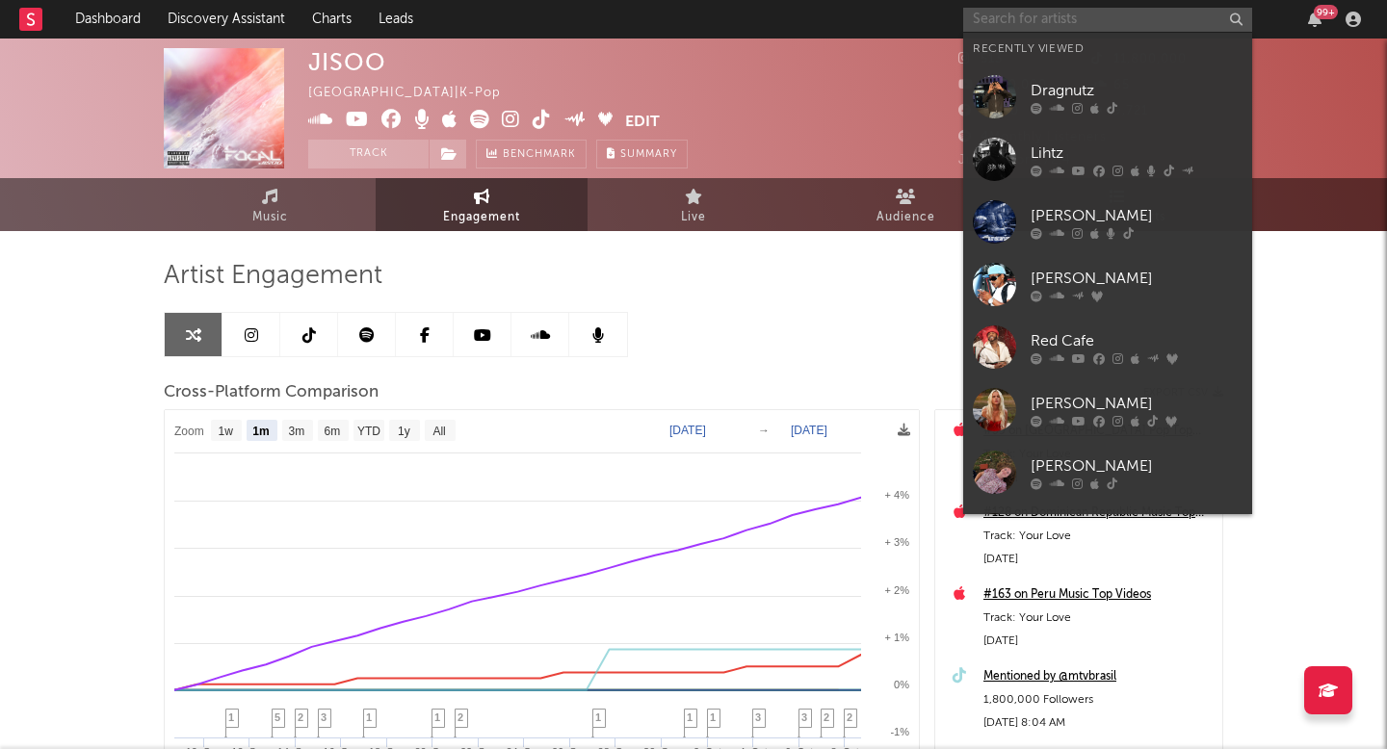
click at [1035, 11] on input "text" at bounding box center [1107, 20] width 289 height 24
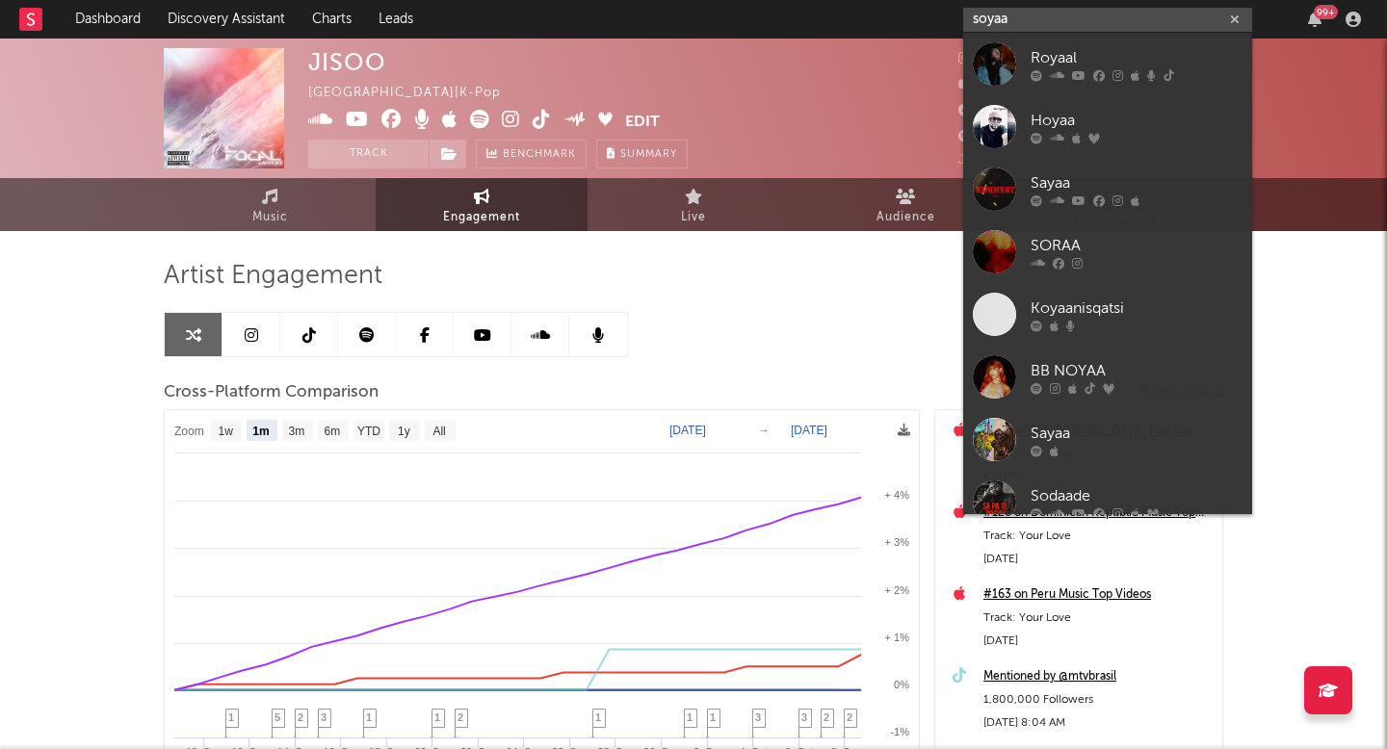
click at [1024, 25] on input "soyaa" at bounding box center [1107, 20] width 289 height 24
paste input "[URL][DOMAIN_NAME]"
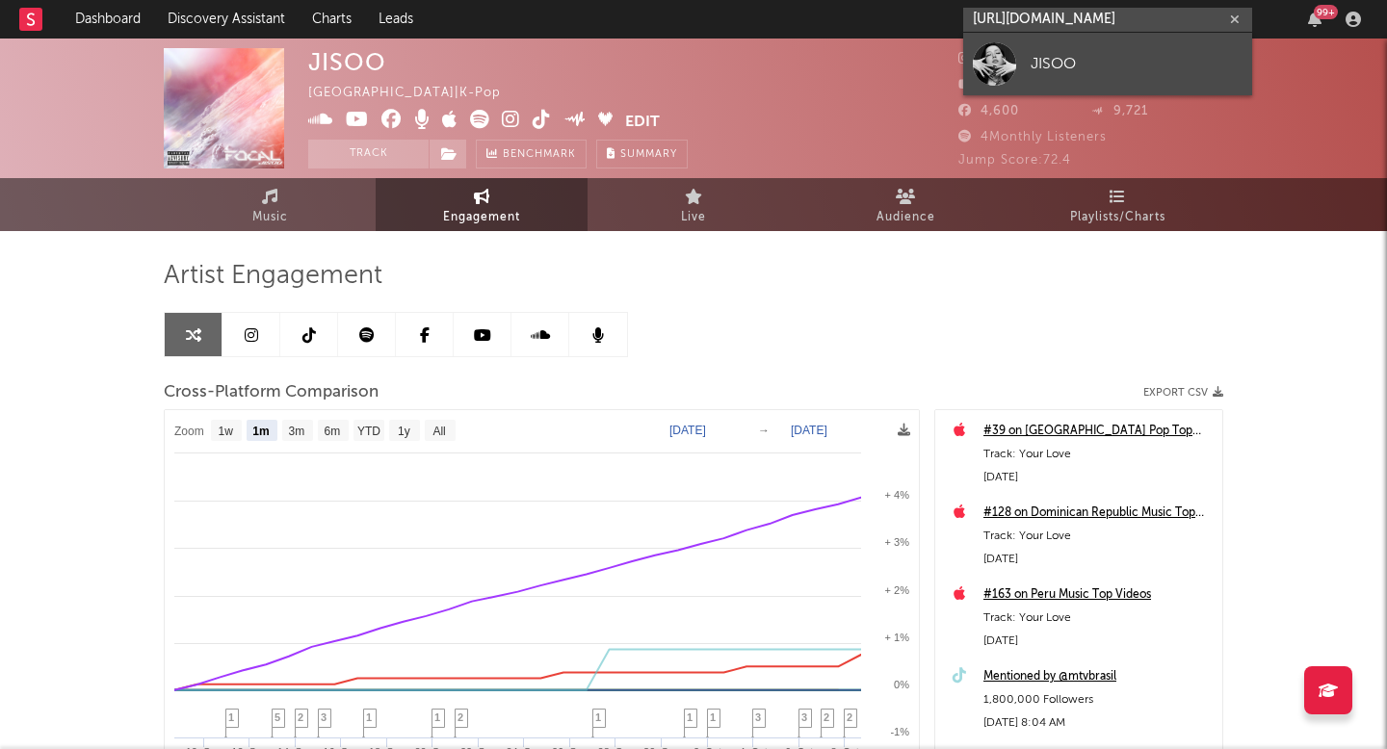
type input "[URL][DOMAIN_NAME]"
click at [1041, 59] on div "JISOO" at bounding box center [1136, 63] width 212 height 23
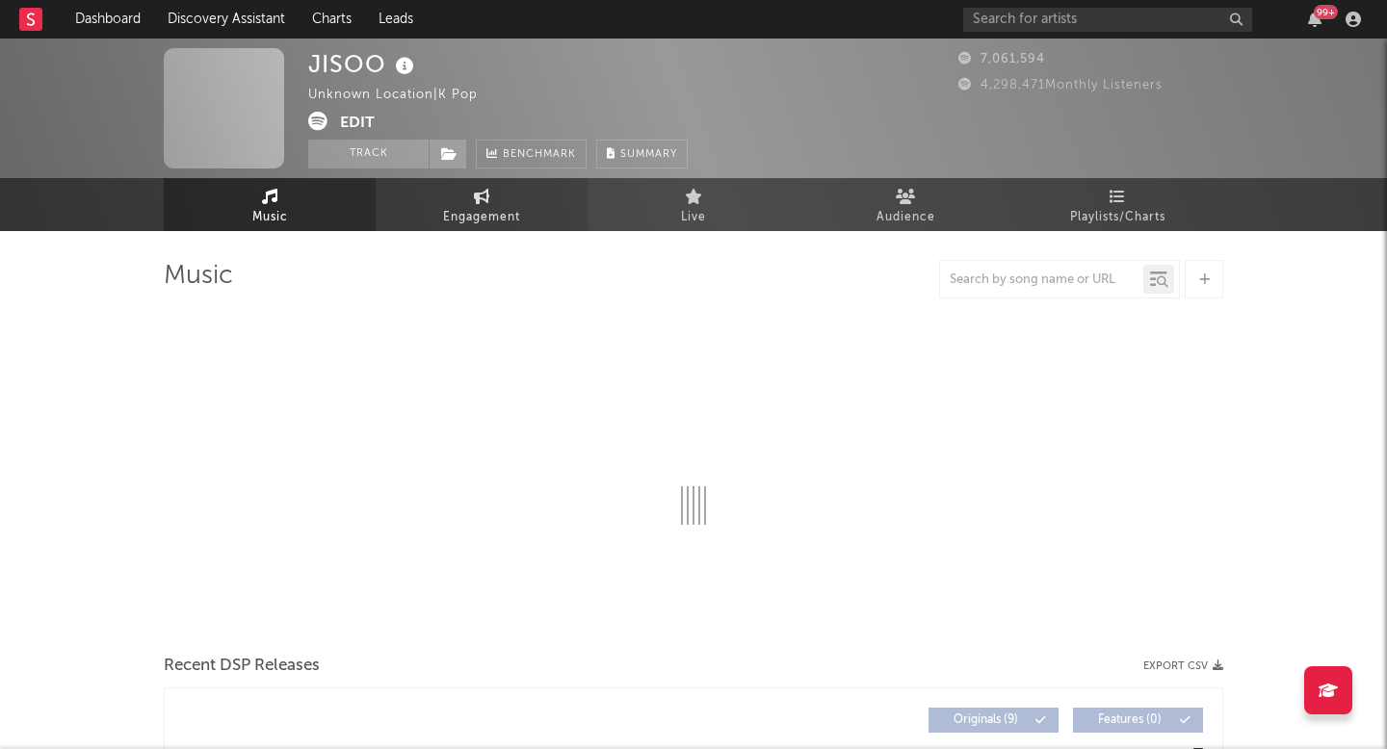
select select "6m"
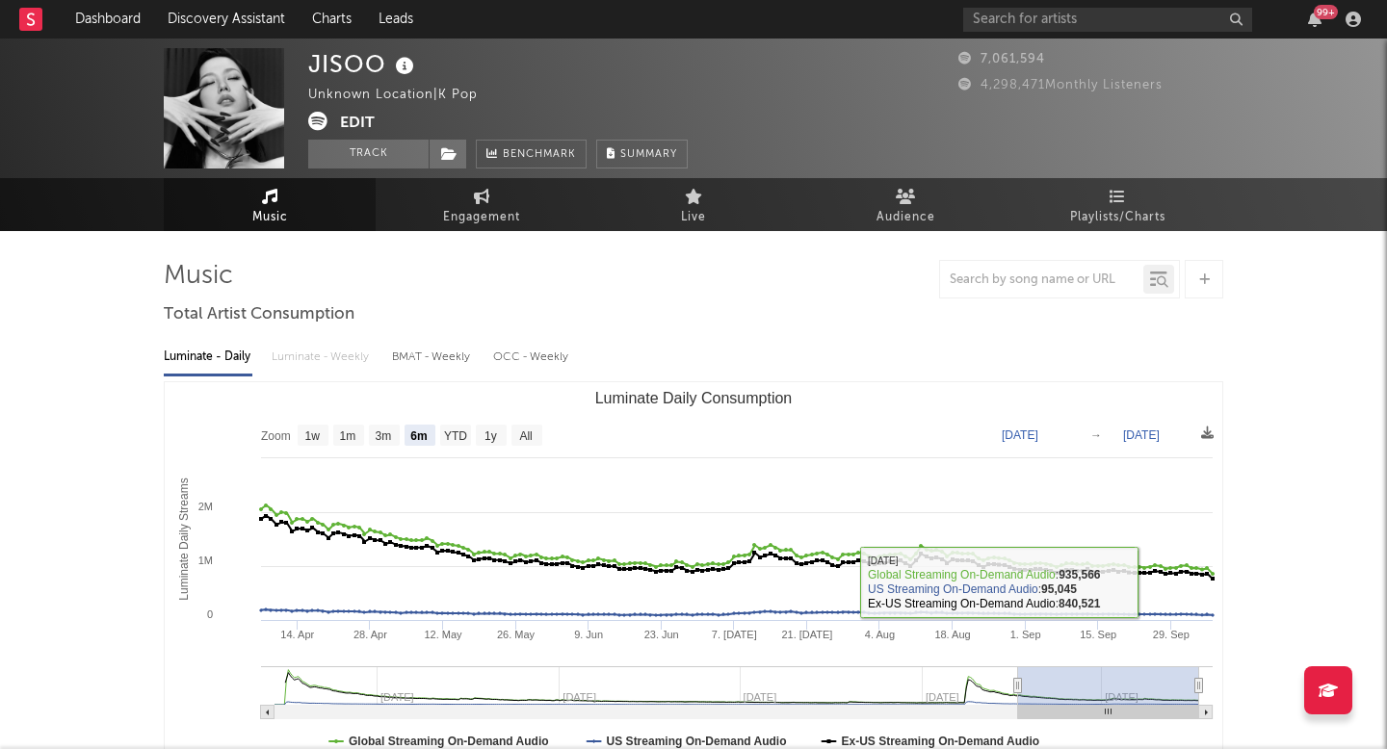
select select "6m"
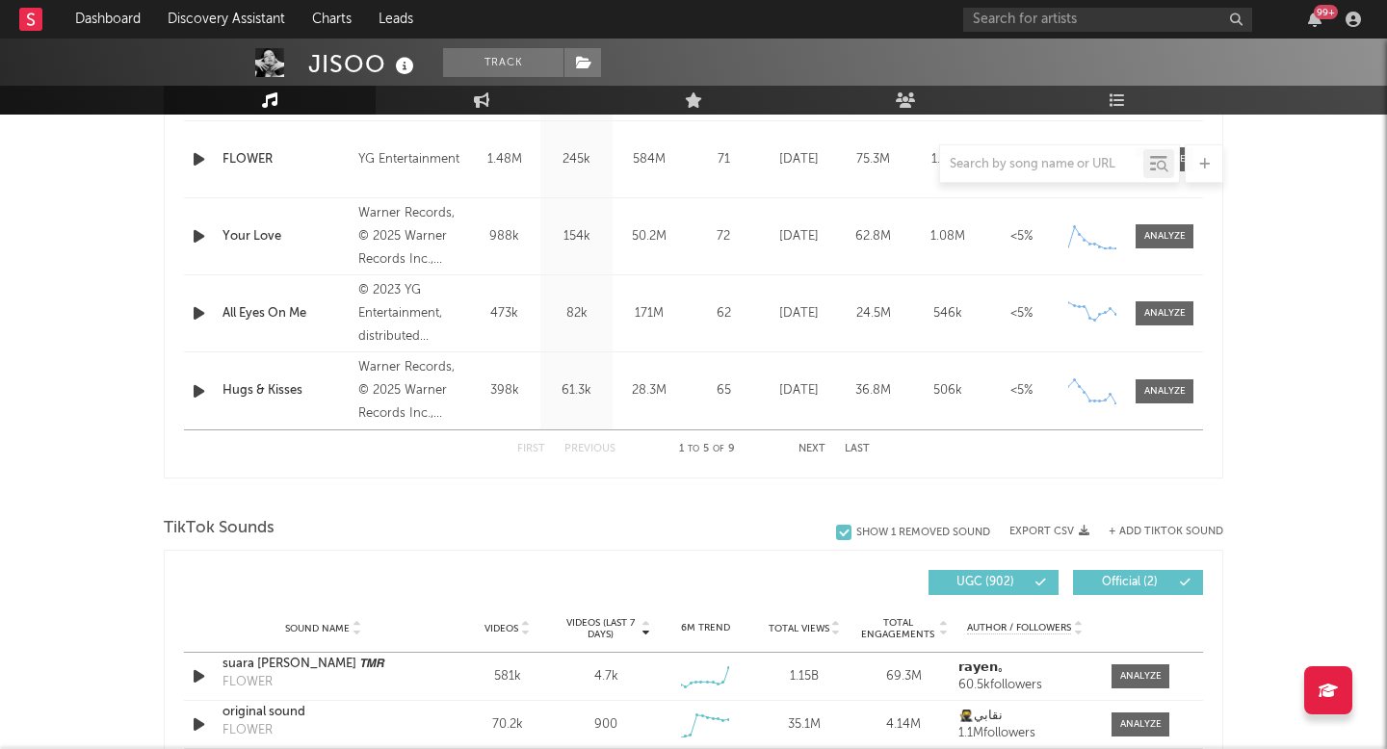
scroll to position [1193, 0]
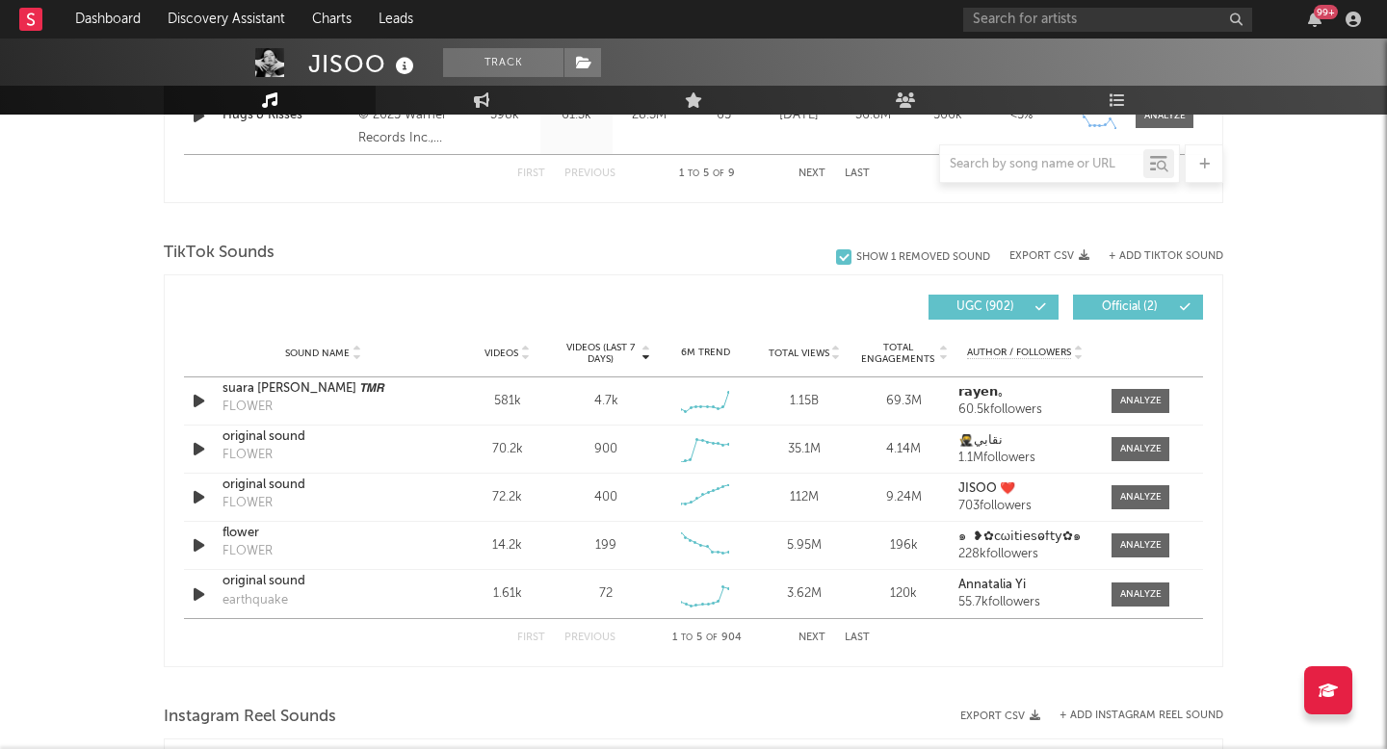
click at [807, 631] on div "First Previous 1 to 5 of 904 Next Last" at bounding box center [693, 638] width 352 height 38
click at [807, 636] on button "Next" at bounding box center [811, 638] width 27 height 11
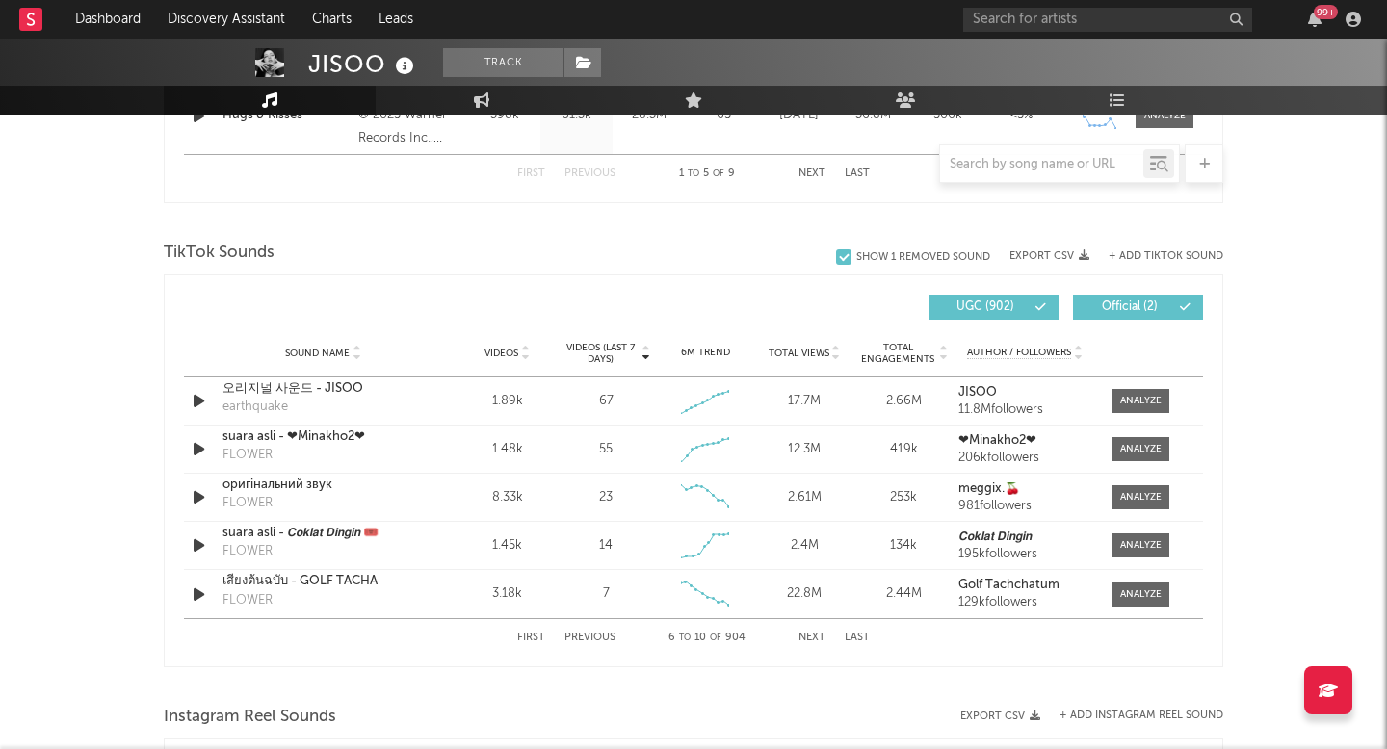
click at [807, 635] on button "Next" at bounding box center [811, 638] width 27 height 11
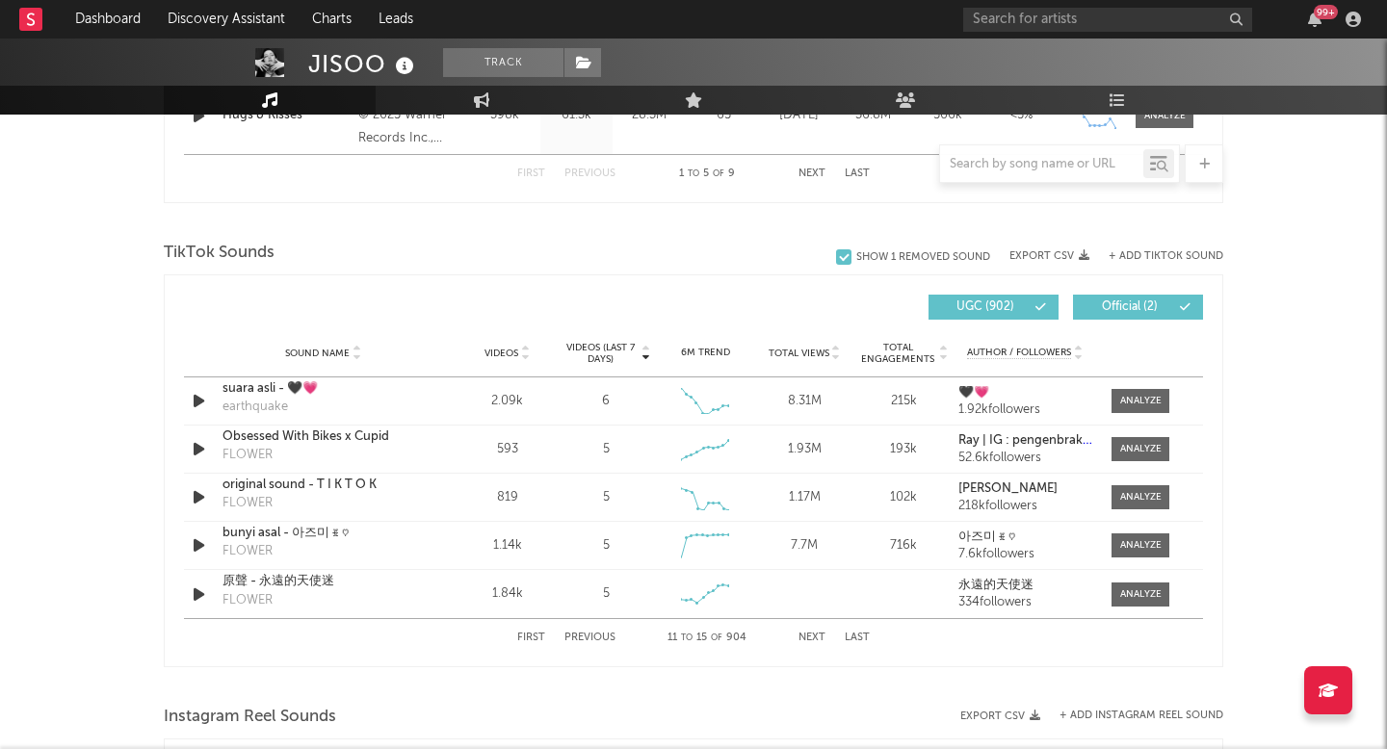
click at [807, 635] on button "Next" at bounding box center [811, 638] width 27 height 11
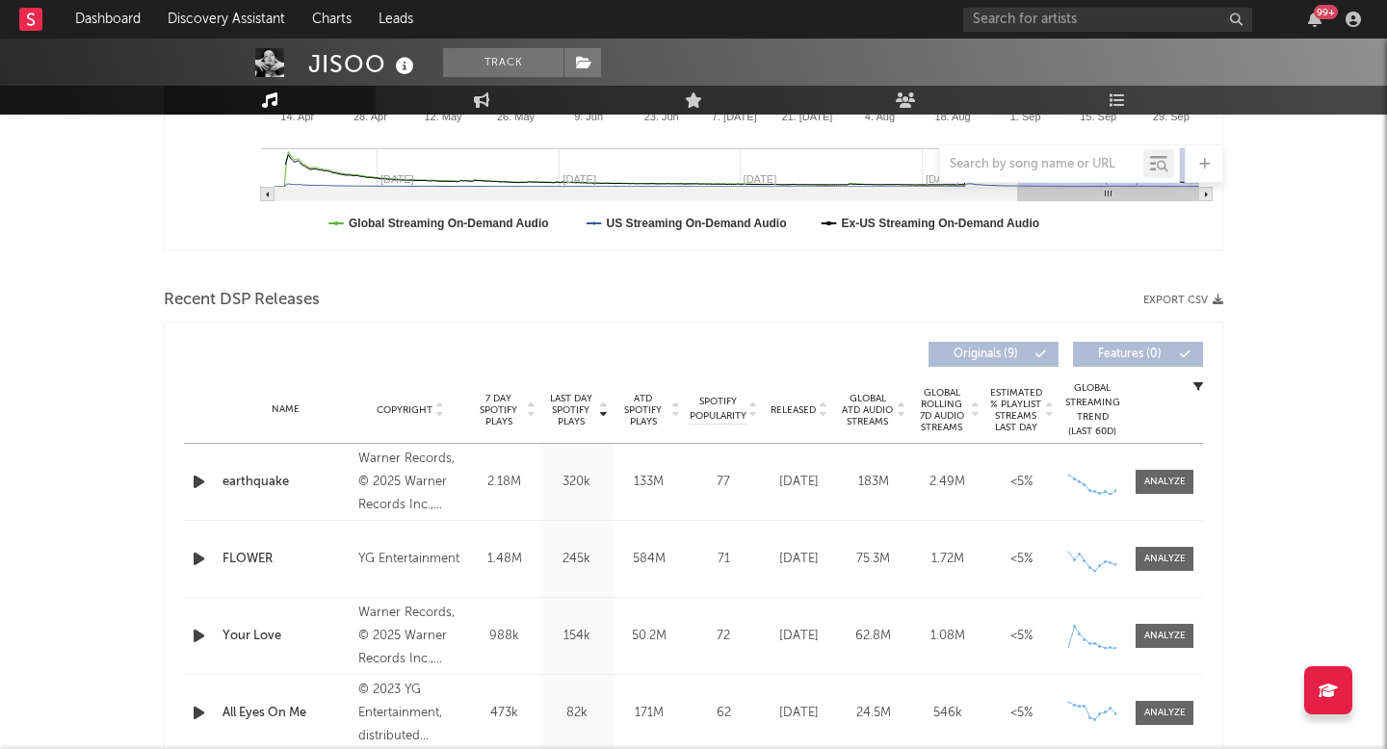
scroll to position [0, 0]
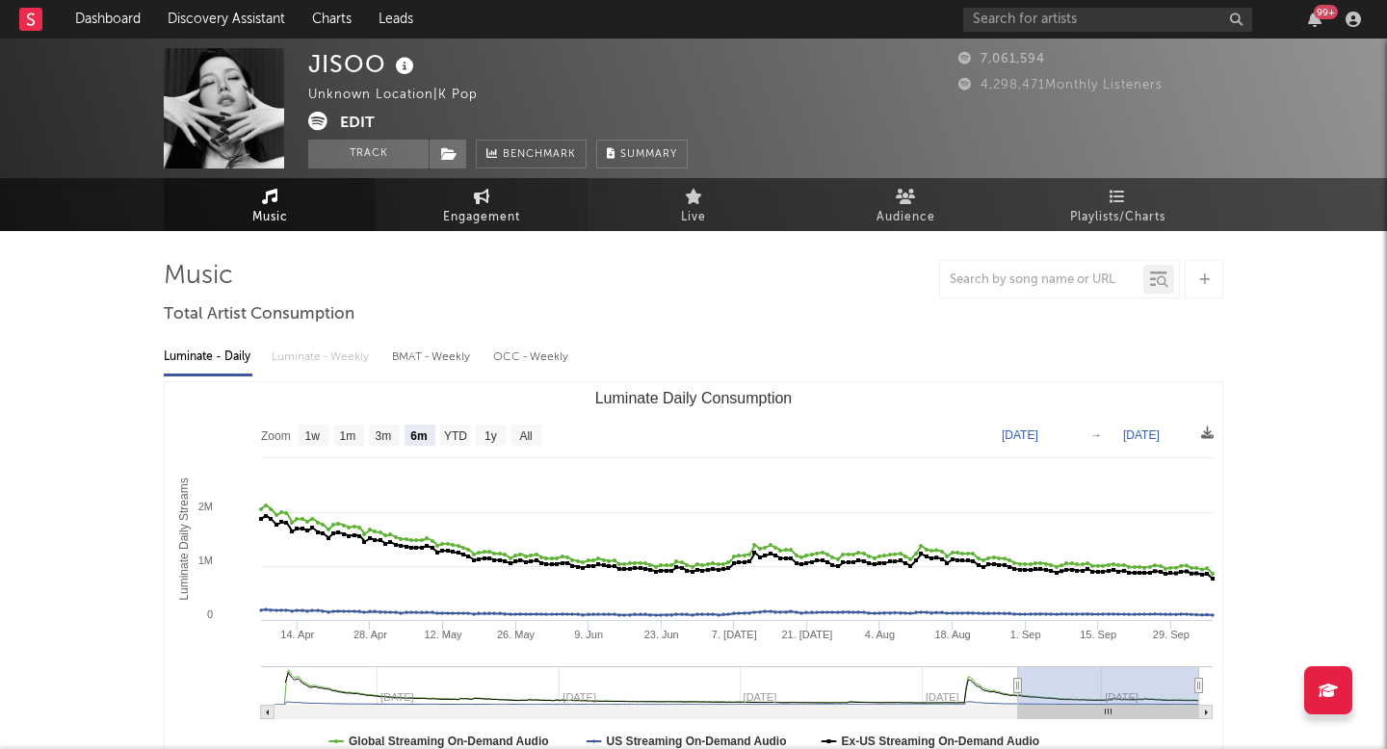
click at [459, 224] on span "Engagement" at bounding box center [481, 217] width 77 height 23
select select "1w"
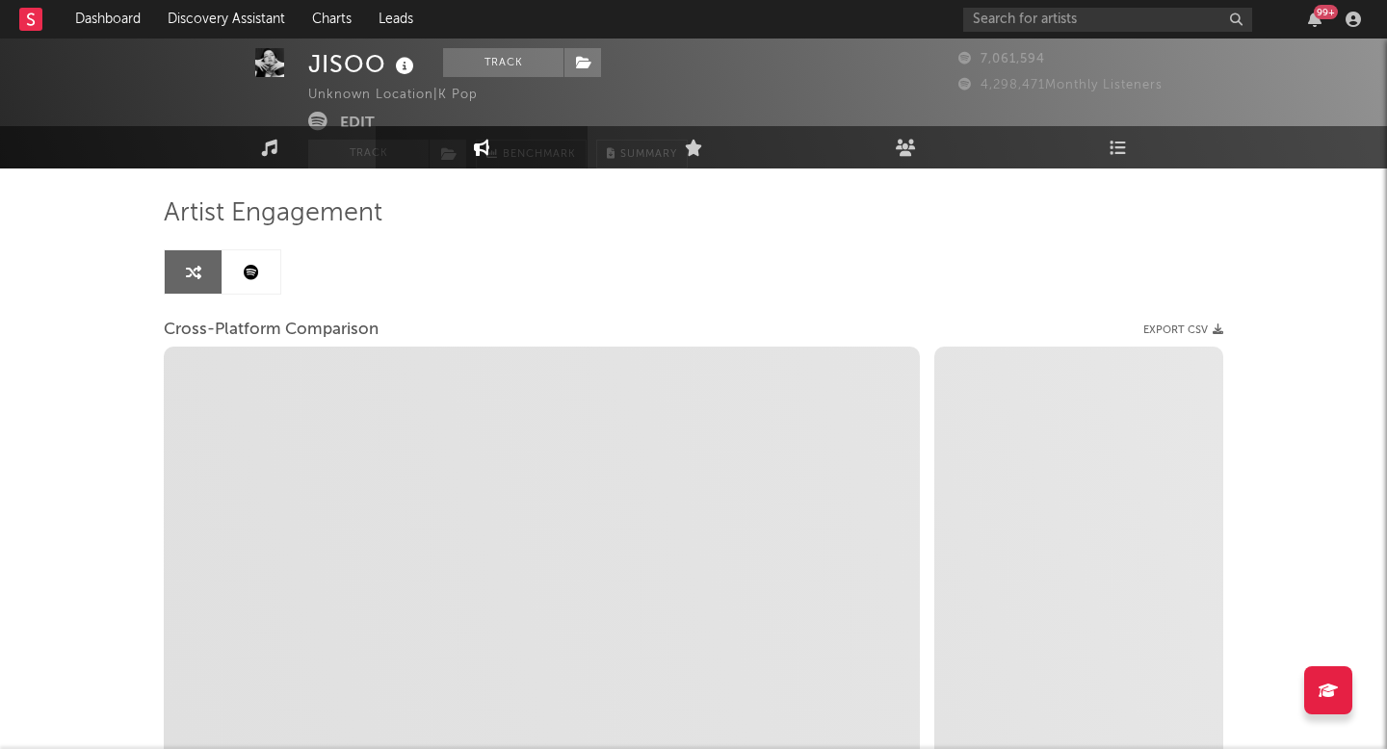
select select "1m"
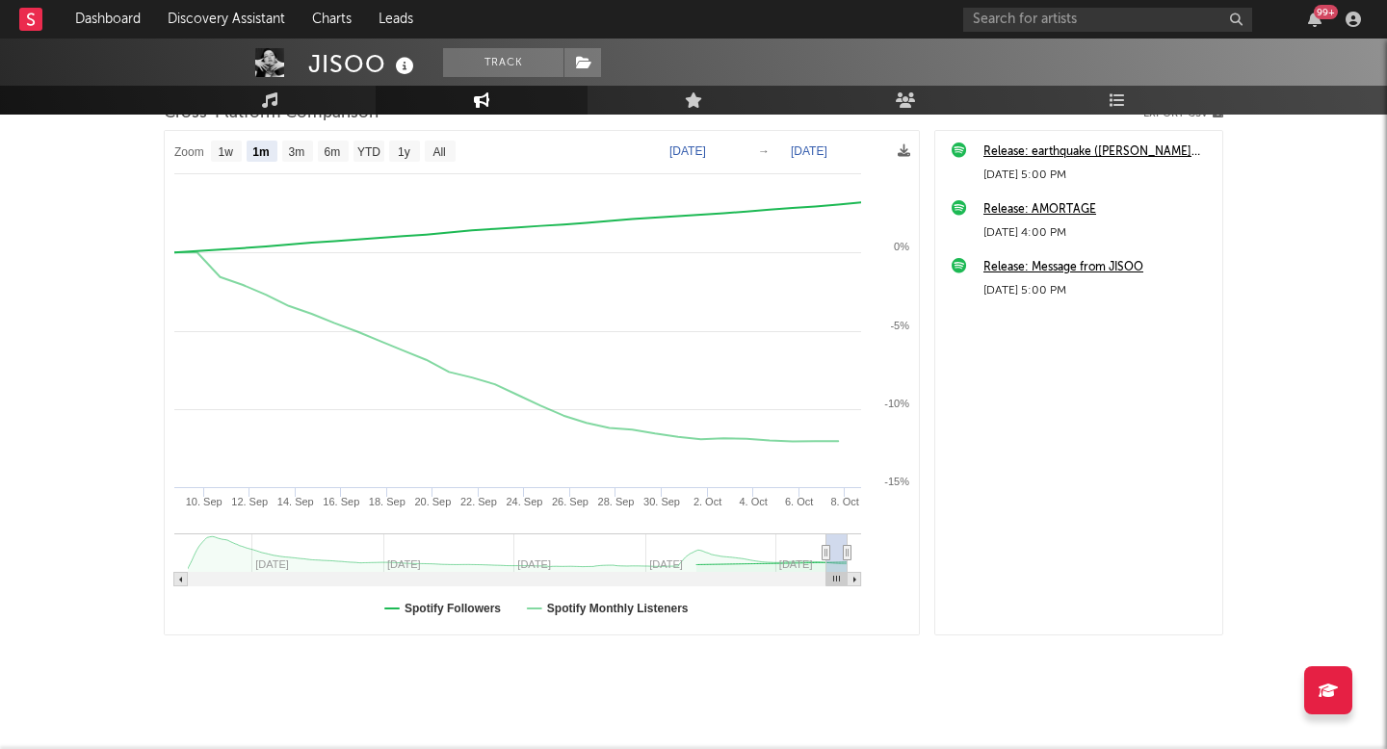
scroll to position [281, 0]
click at [1081, 15] on input "text" at bounding box center [1107, 20] width 289 height 24
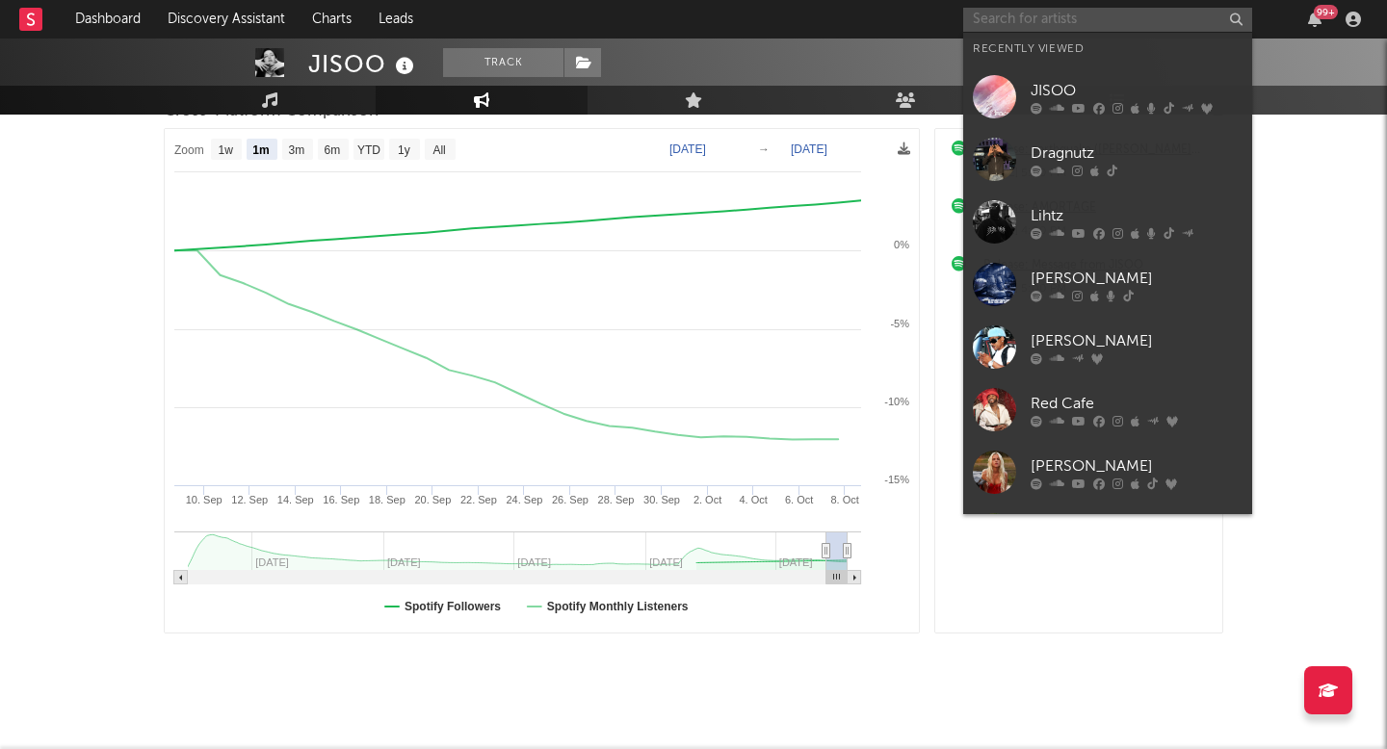
paste input "[URL][DOMAIN_NAME]"
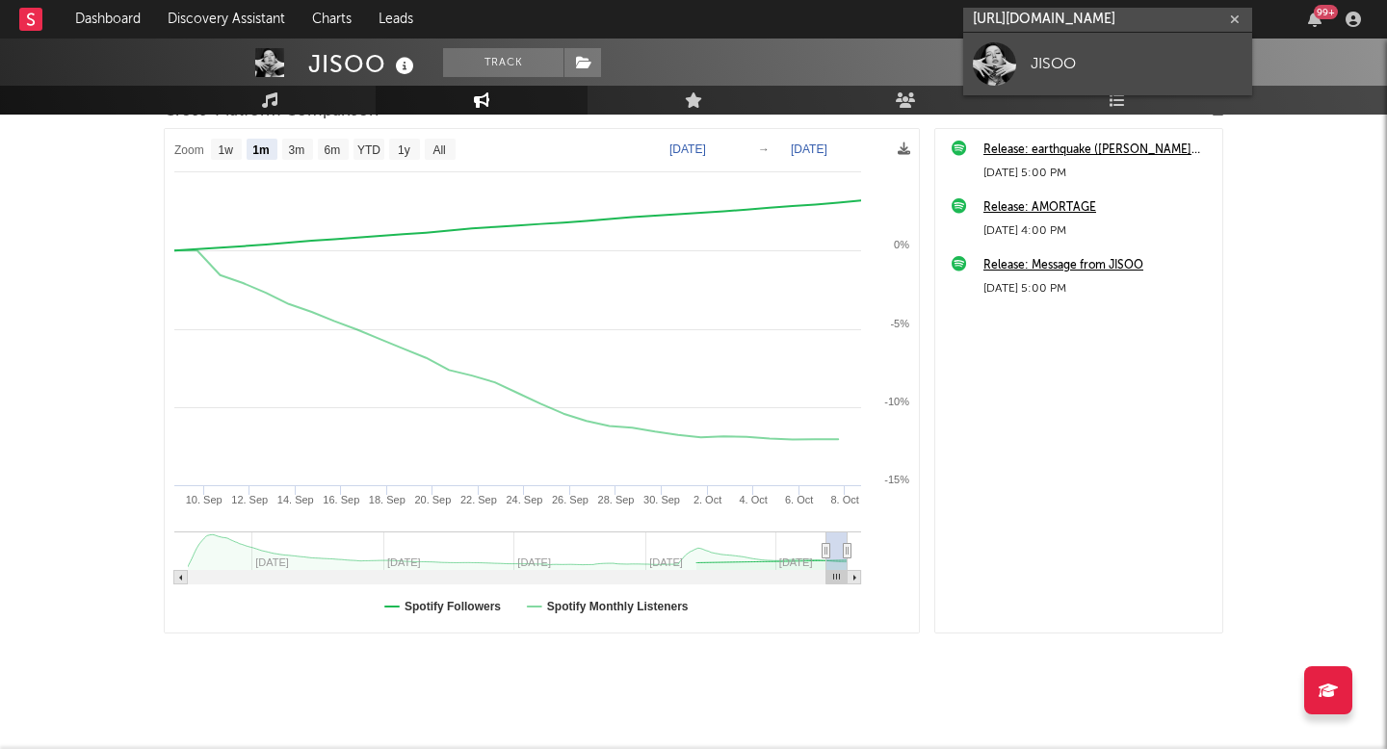
type input "[URL][DOMAIN_NAME]"
click at [1073, 51] on link "JISOO" at bounding box center [1107, 64] width 289 height 63
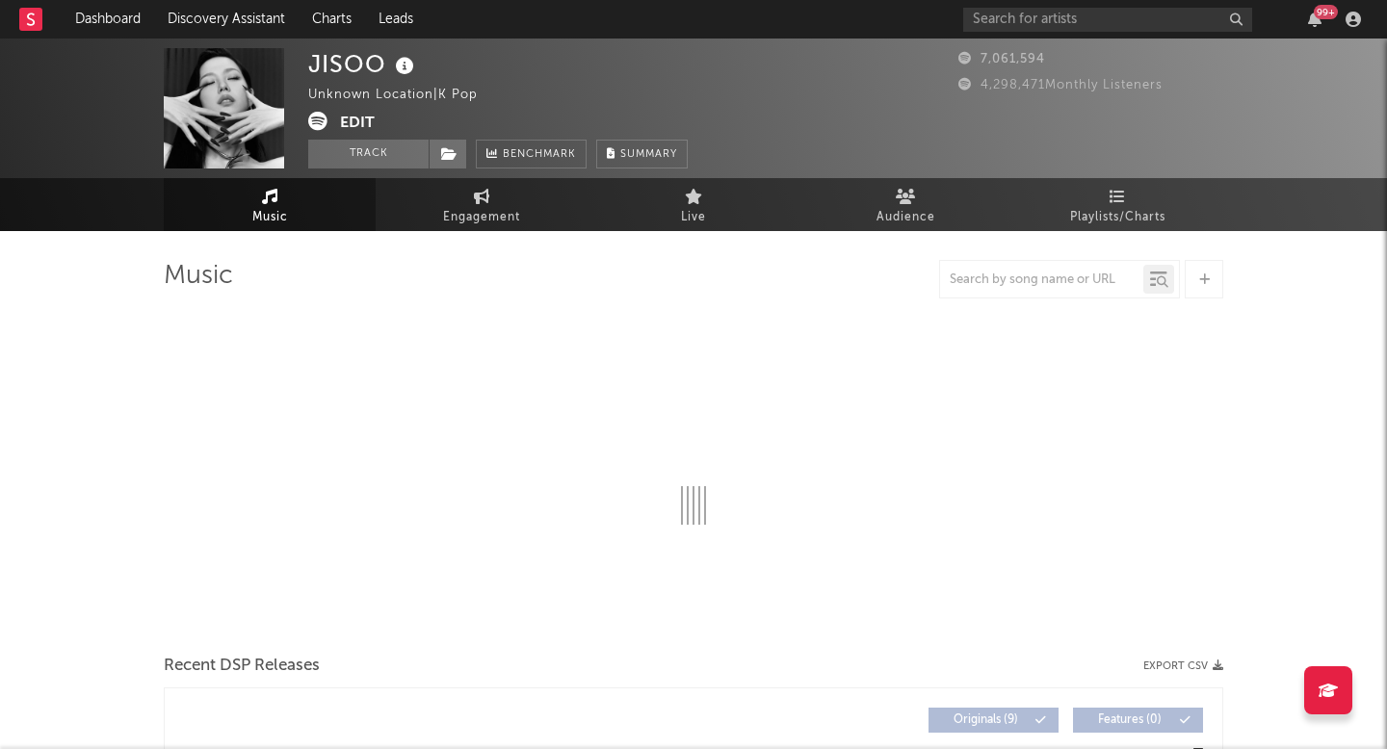
select select "6m"
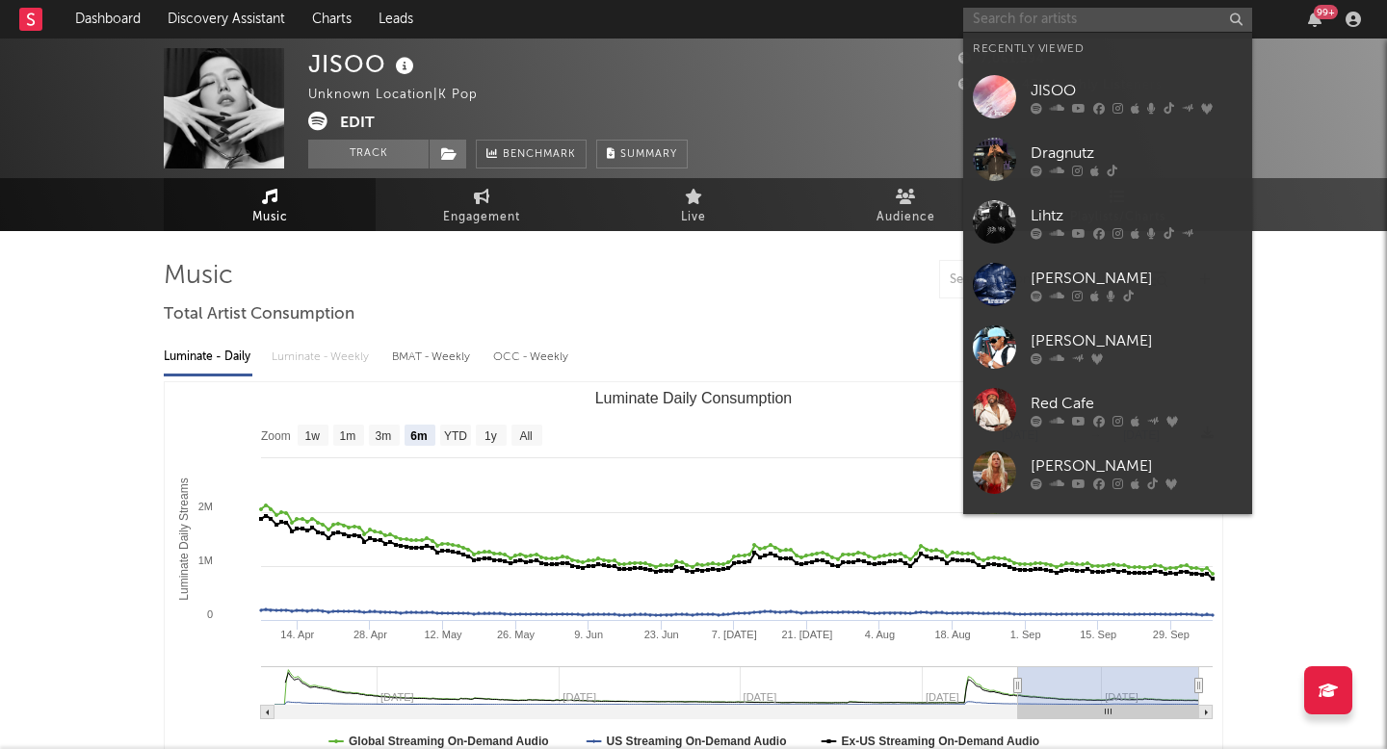
click at [1133, 26] on input "text" at bounding box center [1107, 20] width 289 height 24
paste input "[URL][DOMAIN_NAME]"
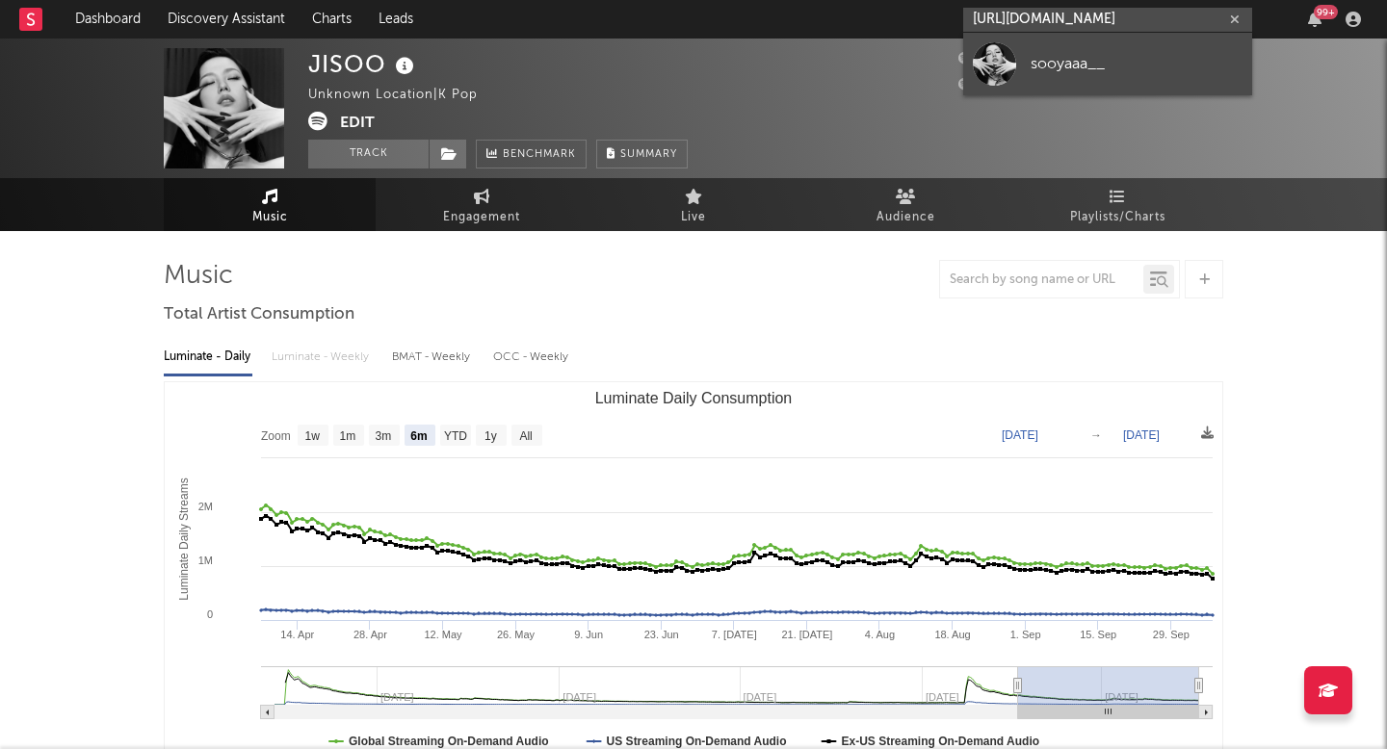
type input "[URL][DOMAIN_NAME]"
click at [1084, 52] on div "sooyaaa__" at bounding box center [1136, 63] width 212 height 23
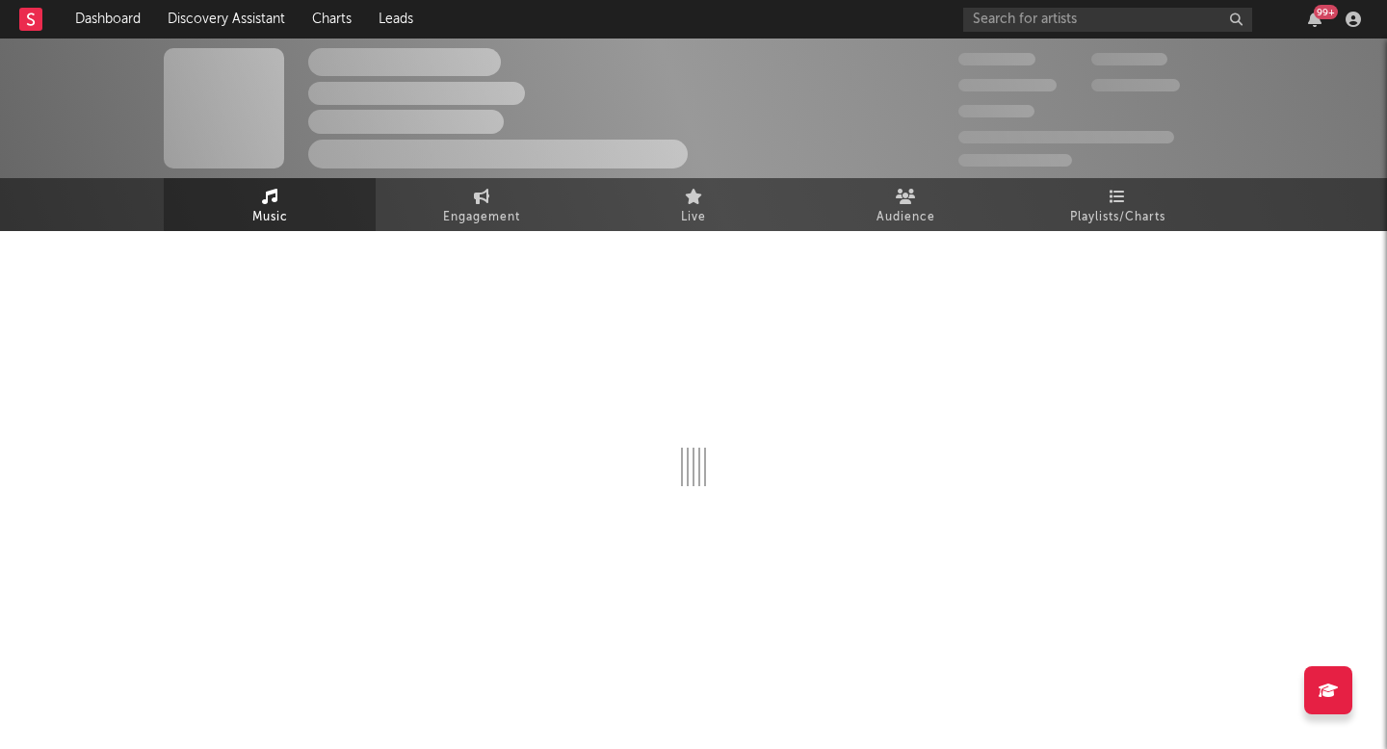
select select "1w"
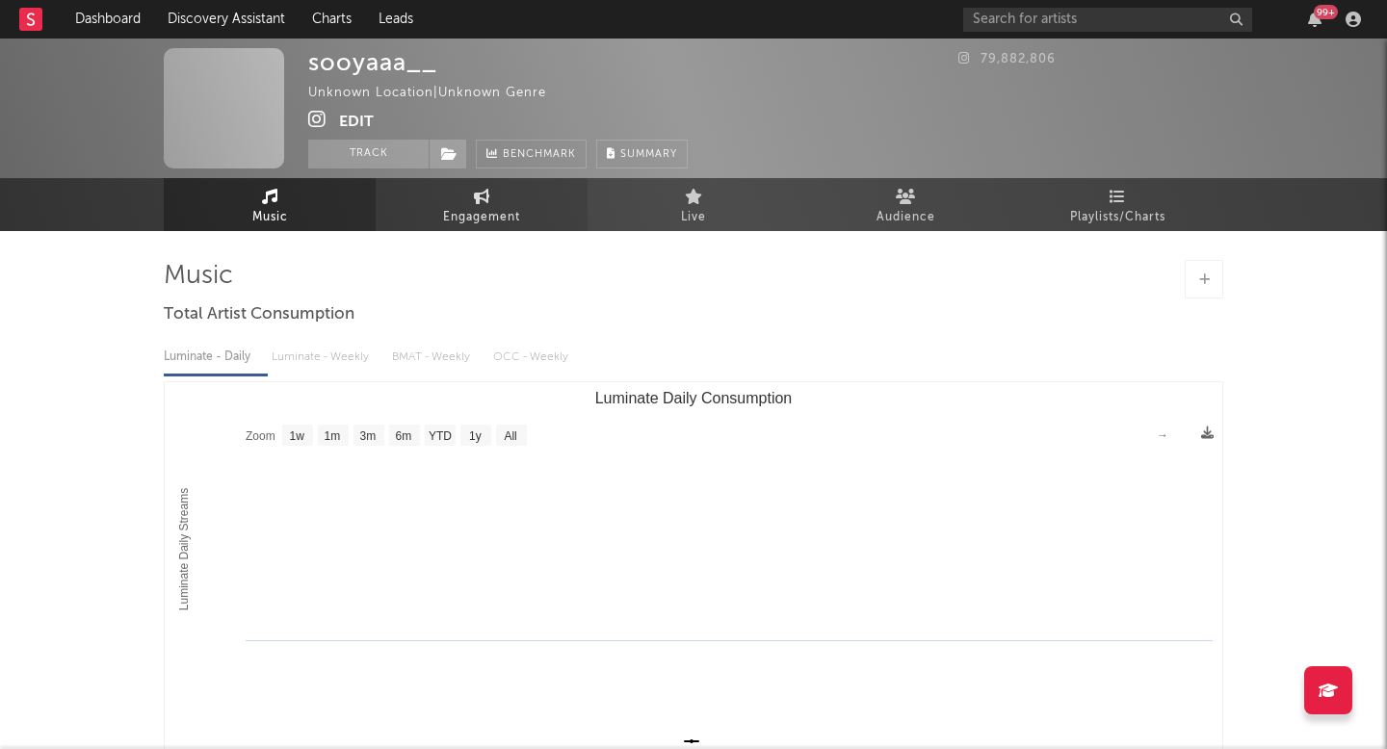
click at [451, 221] on span "Engagement" at bounding box center [481, 217] width 77 height 23
select select "1w"
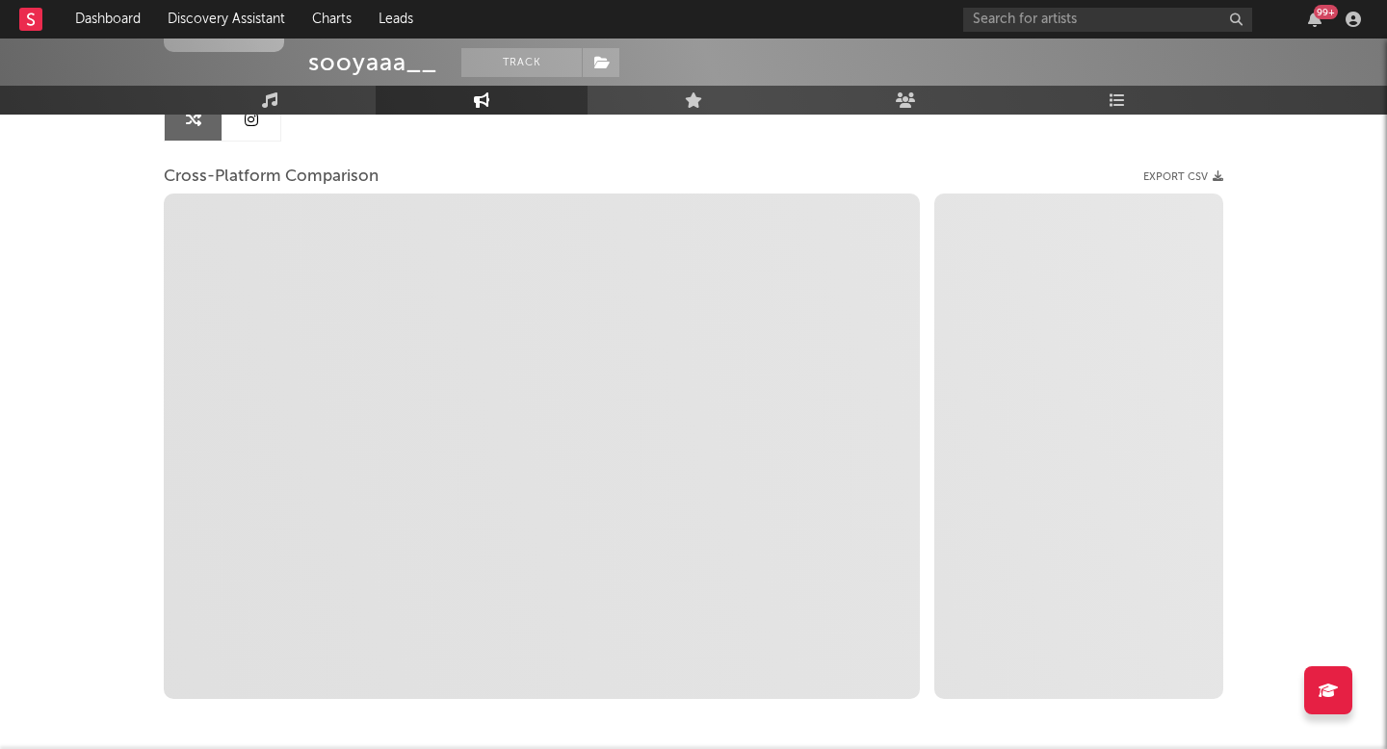
scroll to position [218, 0]
select select "1m"
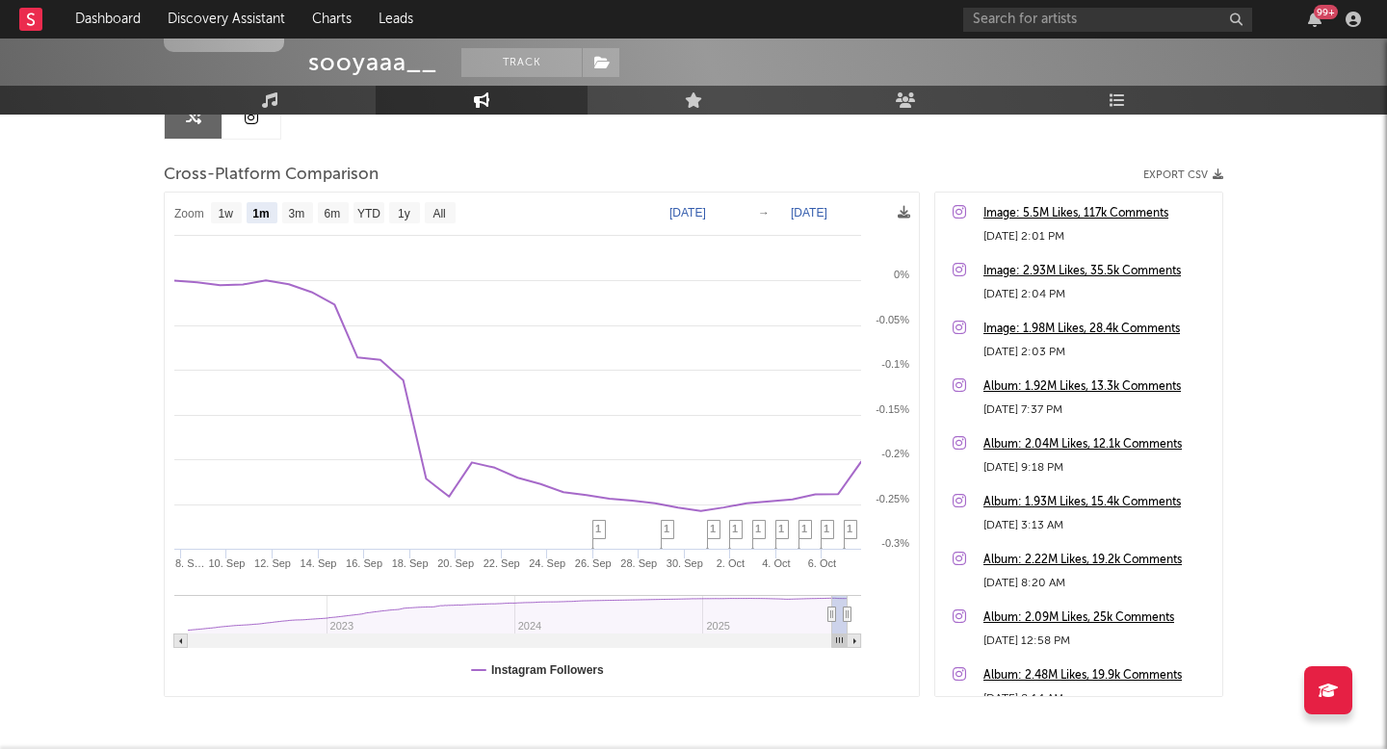
click at [117, 15] on link "Dashboard" at bounding box center [108, 19] width 92 height 39
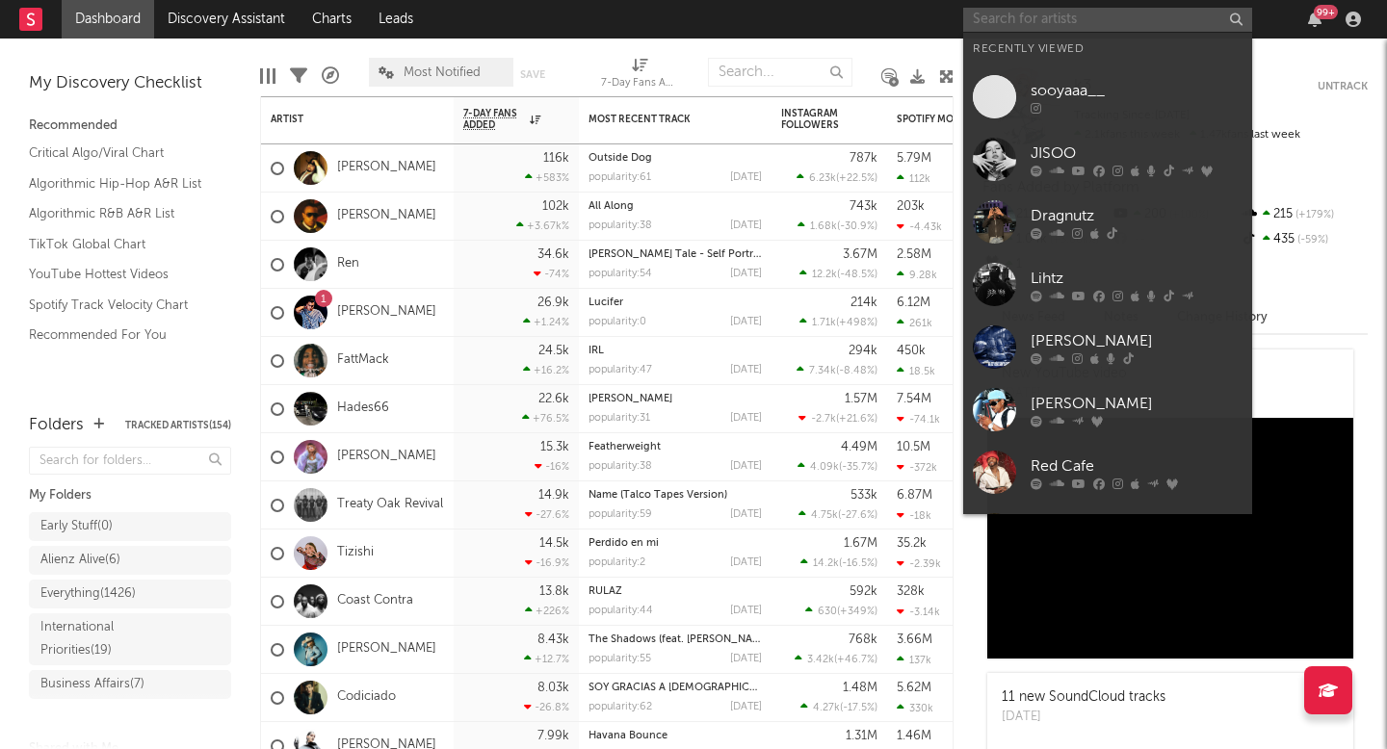
click at [1097, 10] on input "text" at bounding box center [1107, 20] width 289 height 24
